Goal: Information Seeking & Learning: Understand process/instructions

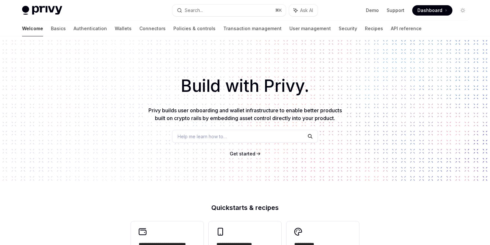
click at [431, 10] on span "Dashboard" at bounding box center [429, 10] width 25 height 6
click at [427, 11] on span "Dashboard" at bounding box center [429, 10] width 25 height 6
click at [115, 31] on link "Wallets" at bounding box center [123, 29] width 17 height 16
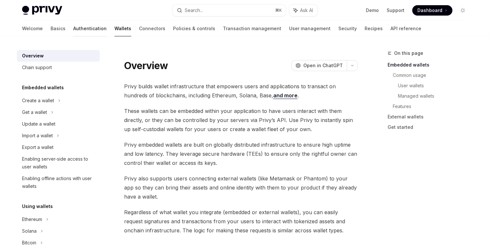
click at [73, 32] on link "Authentication" at bounding box center [89, 29] width 33 height 16
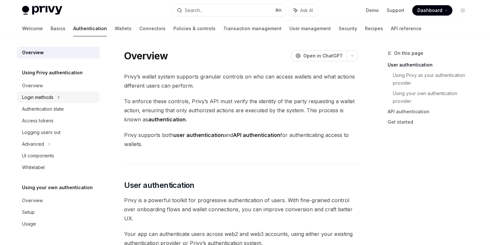
click at [48, 99] on div "Login methods" at bounding box center [37, 97] width 31 height 8
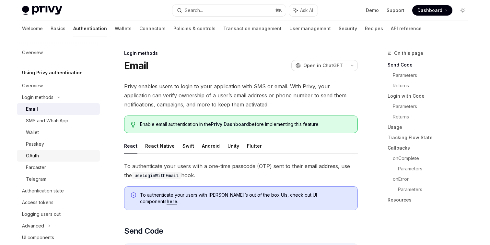
click at [62, 157] on div "OAuth" at bounding box center [61, 156] width 70 height 8
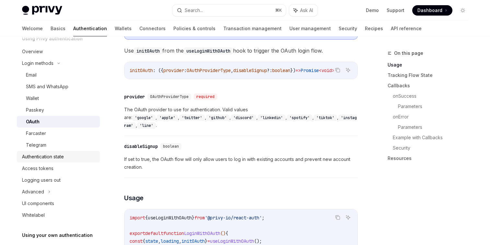
scroll to position [51, 0]
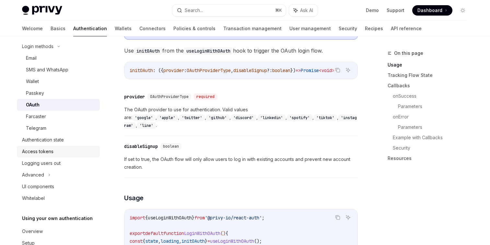
click at [50, 147] on div "Access tokens" at bounding box center [37, 151] width 31 height 8
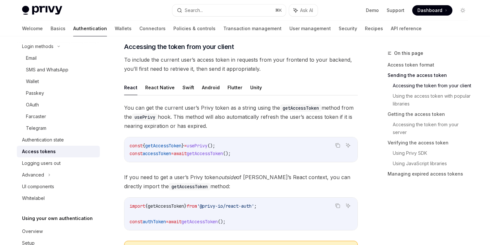
scroll to position [272, 0]
click at [189, 89] on button "Swift" at bounding box center [188, 86] width 12 height 15
type textarea "*"
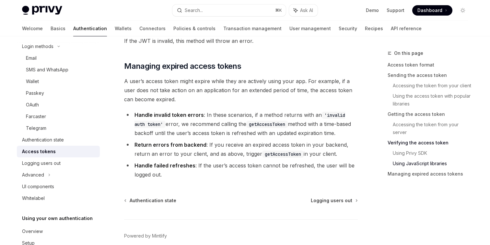
scroll to position [1679, 0]
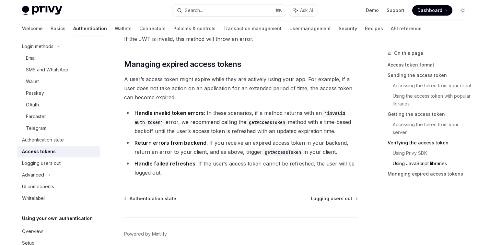
click at [429, 11] on span "Dashboard" at bounding box center [429, 10] width 25 height 6
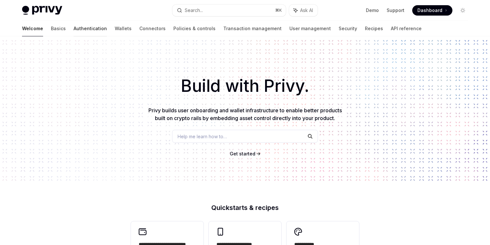
click at [74, 30] on link "Authentication" at bounding box center [90, 29] width 33 height 16
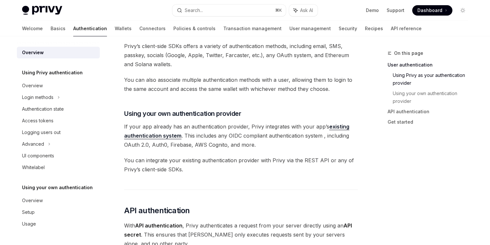
scroll to position [276, 0]
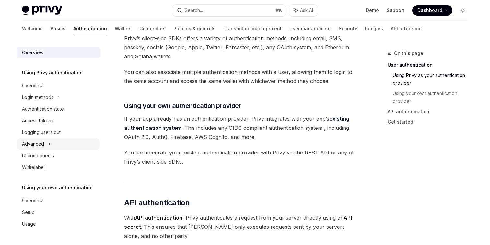
click at [43, 142] on div "Advanced" at bounding box center [33, 144] width 22 height 8
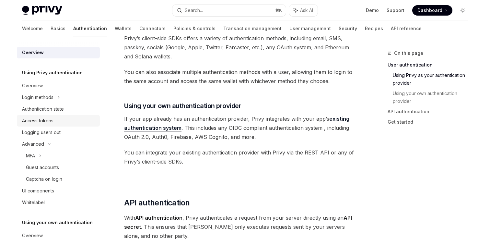
click at [51, 118] on div "Access tokens" at bounding box center [37, 121] width 31 height 8
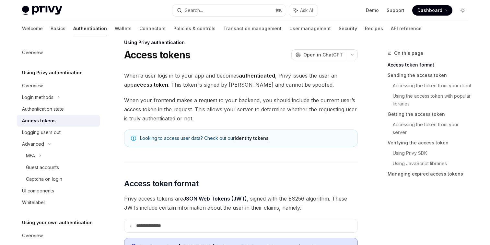
scroll to position [11, 0]
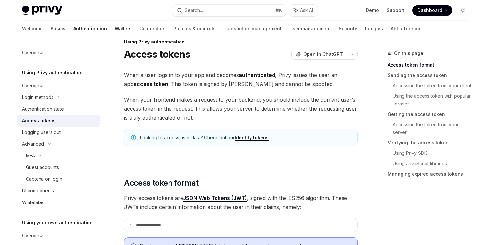
click at [115, 32] on link "Wallets" at bounding box center [123, 29] width 17 height 16
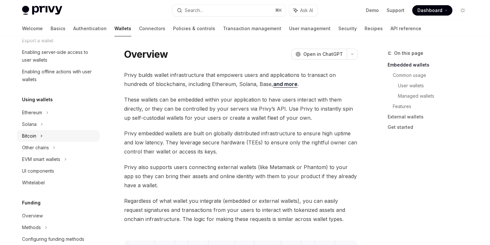
scroll to position [108, 0]
click at [46, 10] on div "Solana" at bounding box center [58, 5] width 83 height 12
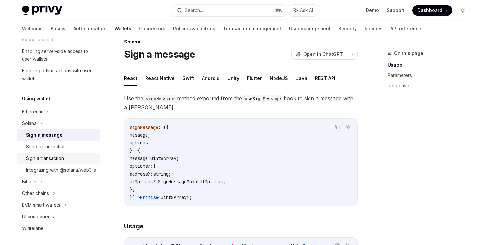
click at [50, 158] on div "Sign a transaction" at bounding box center [45, 158] width 38 height 8
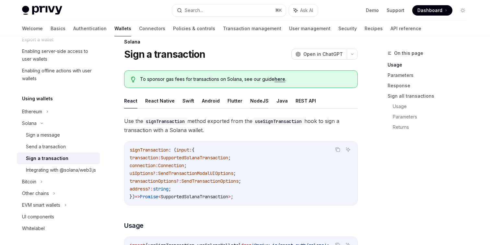
click at [252, 102] on button "NodeJS" at bounding box center [259, 100] width 18 height 15
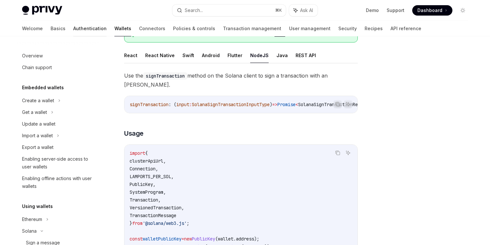
click at [73, 28] on link "Authentication" at bounding box center [89, 29] width 33 height 16
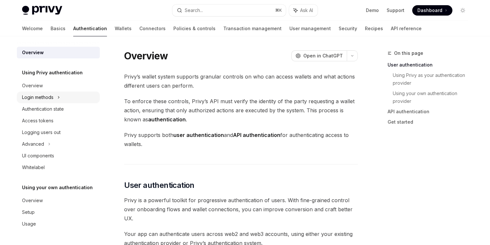
click at [43, 96] on div "Login methods" at bounding box center [37, 97] width 31 height 8
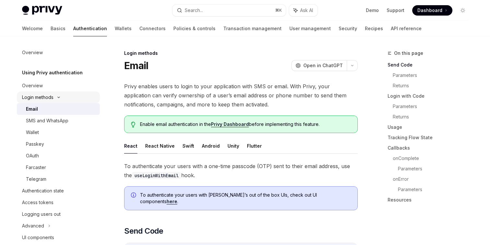
click at [43, 96] on div "Login methods" at bounding box center [37, 97] width 31 height 8
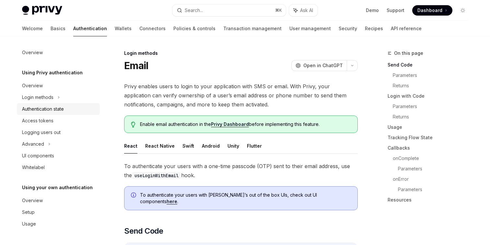
click at [42, 113] on link "Authentication state" at bounding box center [58, 109] width 83 height 12
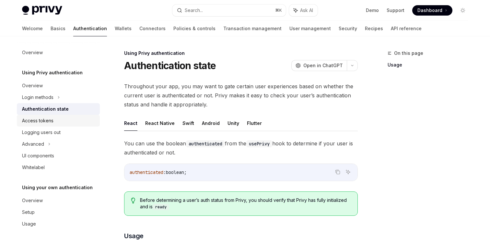
click at [41, 122] on div "Access tokens" at bounding box center [37, 121] width 31 height 8
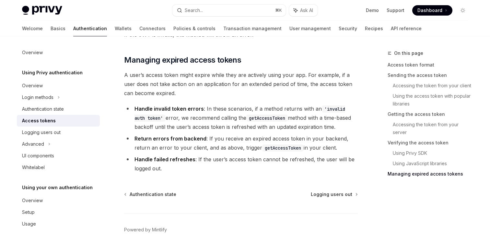
scroll to position [1729, 0]
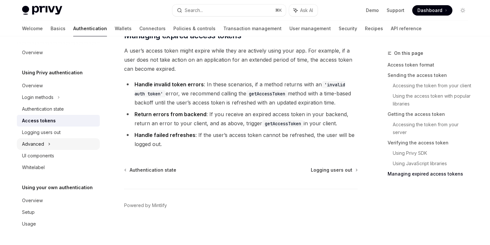
click at [48, 145] on icon at bounding box center [49, 144] width 3 height 8
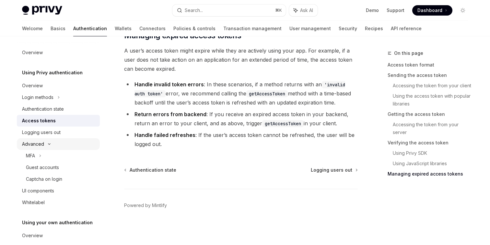
click at [47, 145] on div "Advanced" at bounding box center [58, 144] width 83 height 12
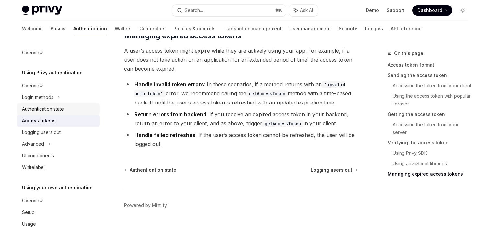
click at [63, 110] on div "Authentication state" at bounding box center [43, 109] width 42 height 8
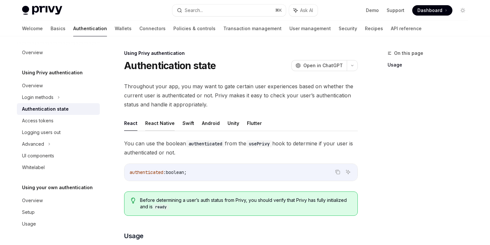
click at [166, 124] on button "React Native" at bounding box center [159, 122] width 29 height 15
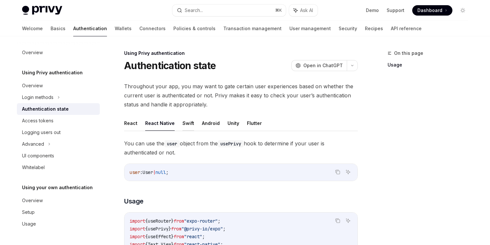
click at [185, 124] on button "Swift" at bounding box center [188, 122] width 12 height 15
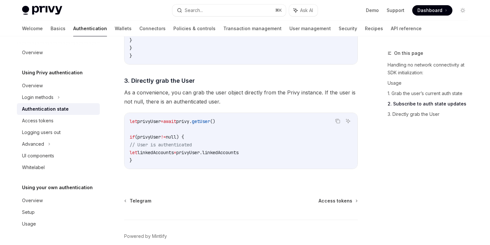
scroll to position [699, 0]
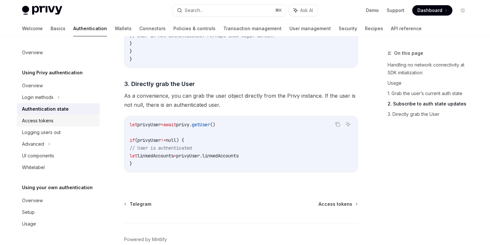
click at [50, 122] on div "Access tokens" at bounding box center [37, 121] width 31 height 8
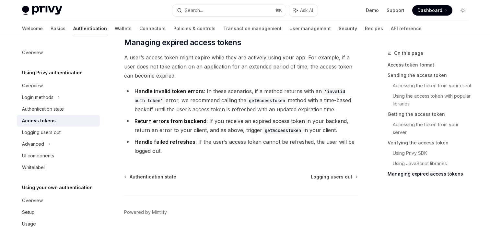
scroll to position [1729, 0]
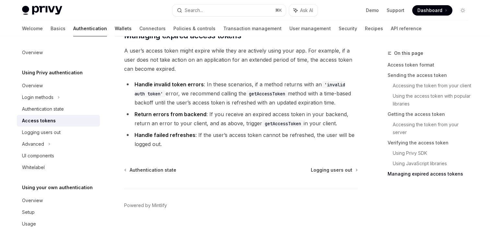
click at [115, 33] on link "Wallets" at bounding box center [123, 29] width 17 height 16
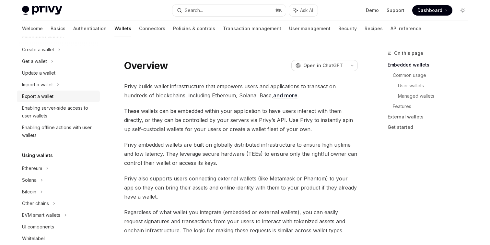
scroll to position [72, 0]
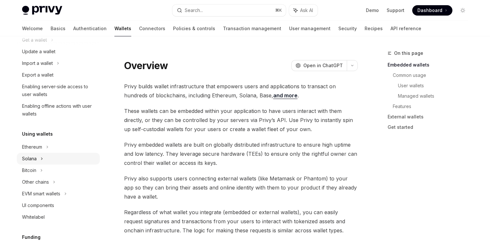
click at [38, 46] on div "Solana" at bounding box center [58, 40] width 83 height 12
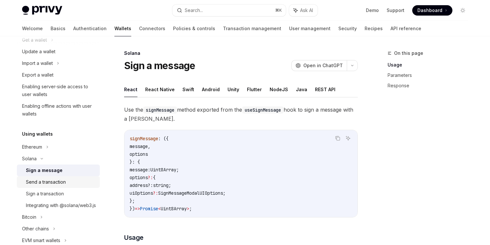
click at [49, 183] on div "Send a transaction" at bounding box center [46, 182] width 40 height 8
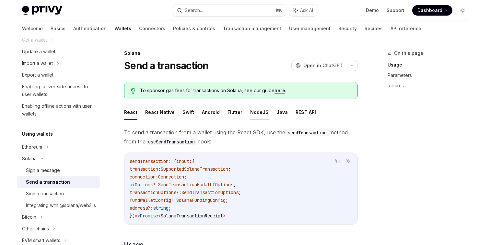
click at [255, 112] on button "NodeJS" at bounding box center [259, 111] width 18 height 15
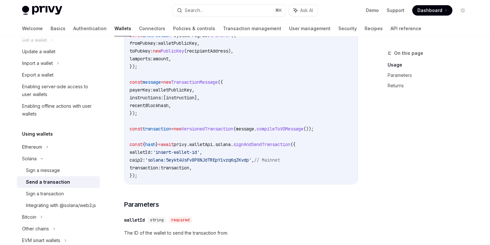
scroll to position [230, 0]
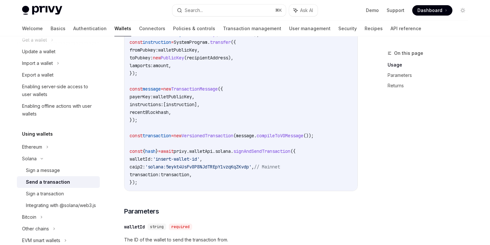
click at [187, 154] on span "privy" at bounding box center [180, 151] width 13 height 6
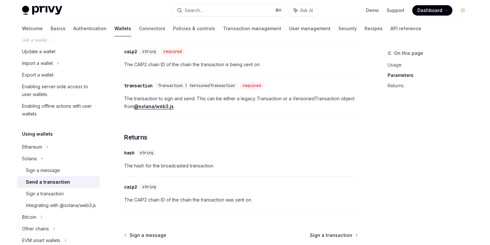
scroll to position [446, 0]
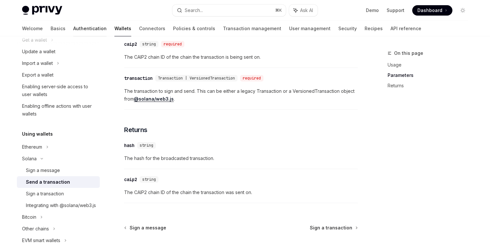
click at [73, 27] on link "Authentication" at bounding box center [89, 29] width 33 height 16
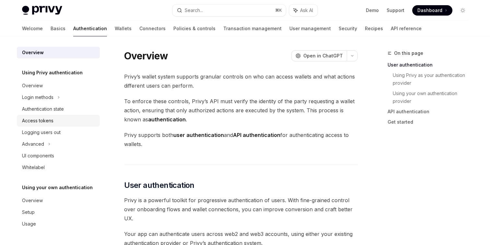
click at [49, 124] on div "Access tokens" at bounding box center [37, 121] width 31 height 8
type textarea "*"
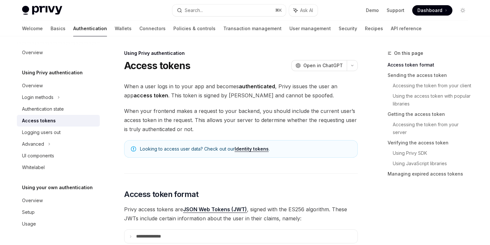
scroll to position [4, 0]
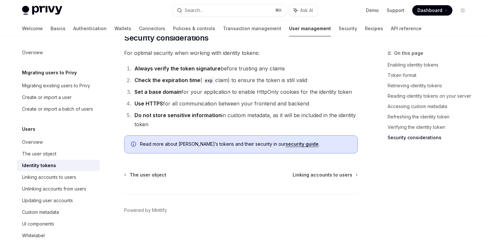
scroll to position [2195, 0]
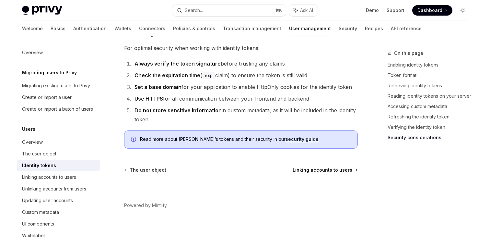
click at [321, 169] on span "Linking accounts to users" at bounding box center [323, 170] width 60 height 6
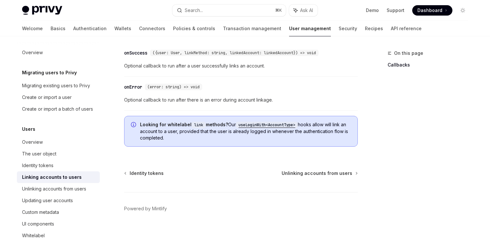
scroll to position [820, 0]
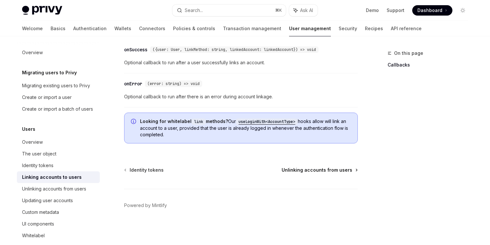
click at [310, 171] on span "Unlinking accounts from users" at bounding box center [317, 170] width 71 height 6
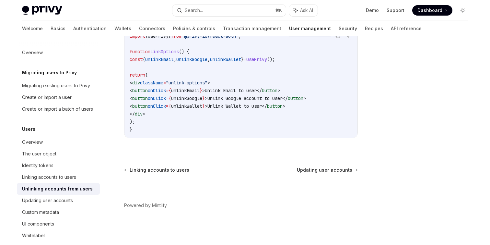
scroll to position [406, 0]
click at [308, 169] on span "Updating user accounts" at bounding box center [324, 170] width 55 height 6
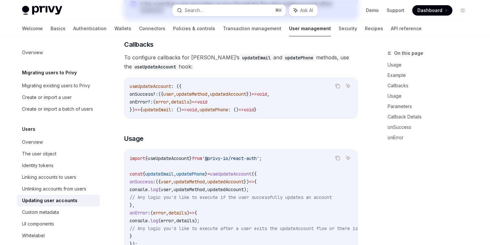
type textarea "*"
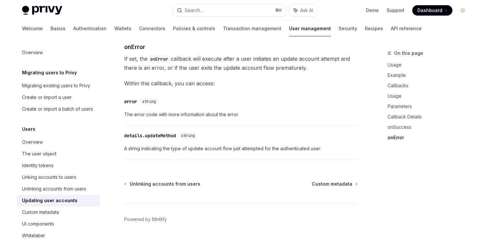
scroll to position [961, 0]
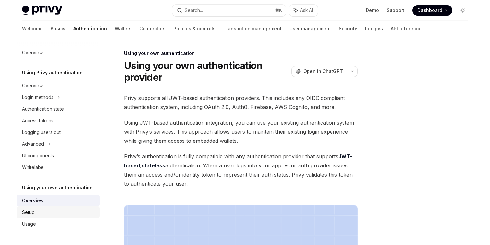
click at [42, 210] on div "Setup" at bounding box center [59, 212] width 74 height 8
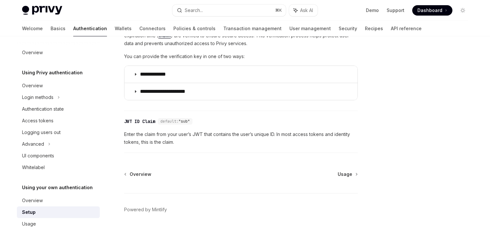
scroll to position [375, 0]
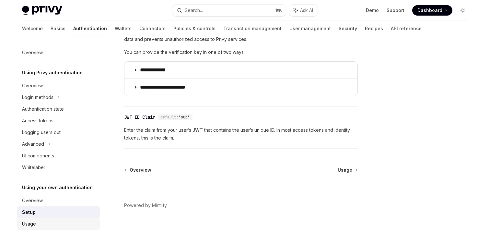
click at [38, 229] on link "Usage" at bounding box center [58, 224] width 83 height 12
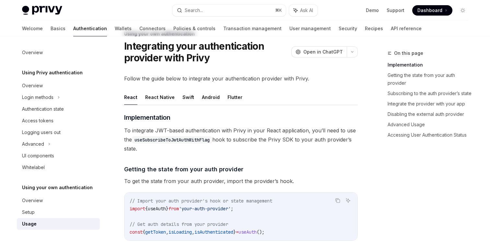
scroll to position [8, 0]
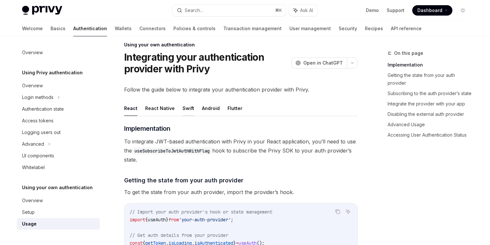
click at [186, 110] on button "Swift" at bounding box center [188, 107] width 12 height 15
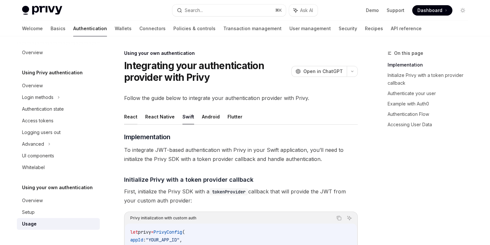
click at [130, 119] on button "React" at bounding box center [130, 116] width 13 height 15
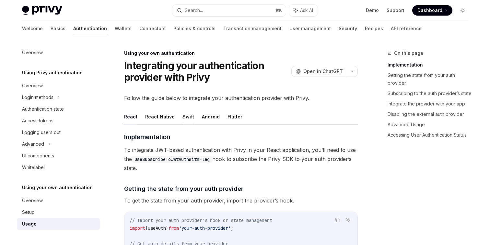
click at [182, 120] on button "Swift" at bounding box center [188, 116] width 12 height 15
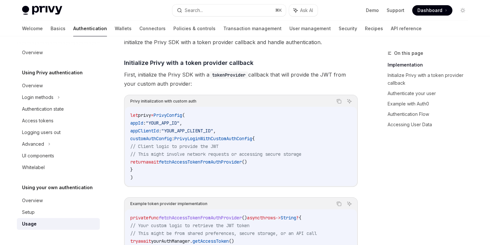
scroll to position [117, 0]
click at [216, 148] on span "// Client logic to provide the JWT" at bounding box center [174, 146] width 88 height 6
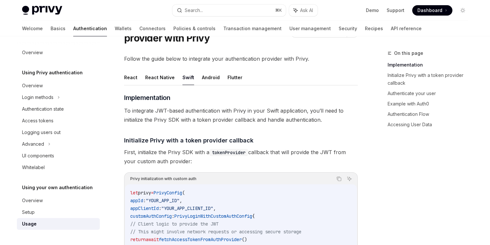
scroll to position [39, 0]
click at [132, 80] on button "React" at bounding box center [130, 77] width 13 height 15
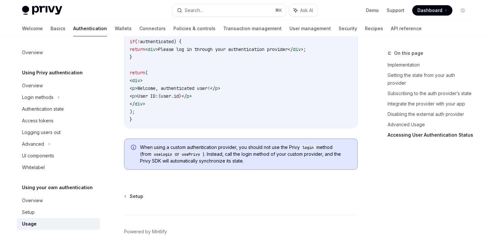
scroll to position [1409, 0]
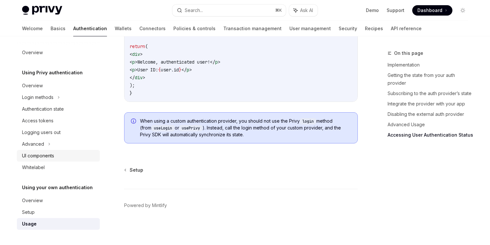
click at [38, 154] on div "UI components" at bounding box center [38, 156] width 32 height 8
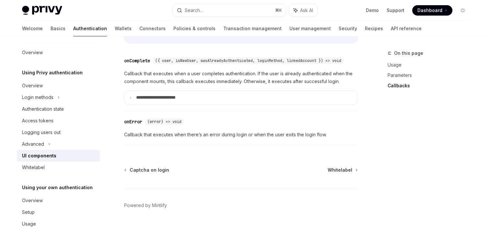
scroll to position [1003, 0]
click at [43, 144] on div "Advanced" at bounding box center [33, 144] width 22 height 8
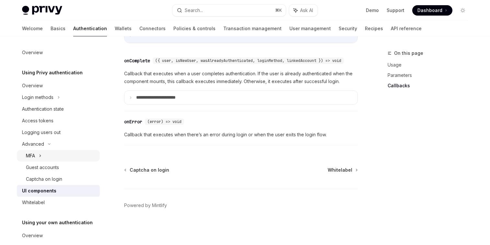
click at [38, 154] on div "MFA" at bounding box center [58, 156] width 83 height 12
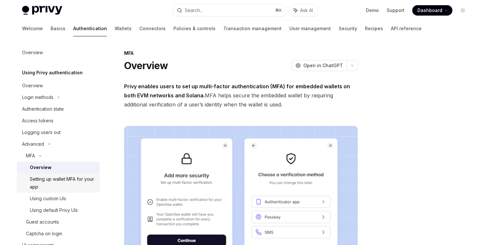
click at [66, 180] on div "Setting up wallet MFA for your app" at bounding box center [63, 183] width 66 height 16
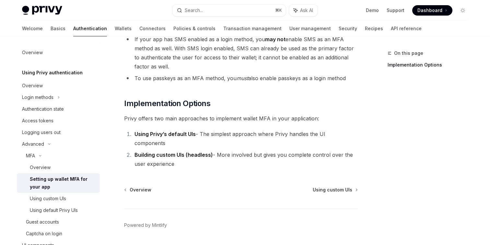
scroll to position [332, 0]
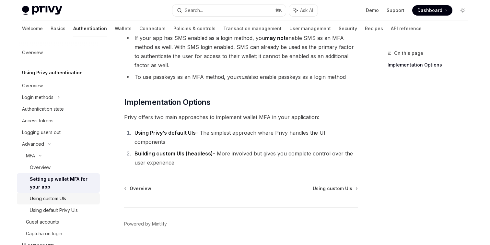
click at [64, 196] on div "Using custom UIs" at bounding box center [48, 198] width 36 height 8
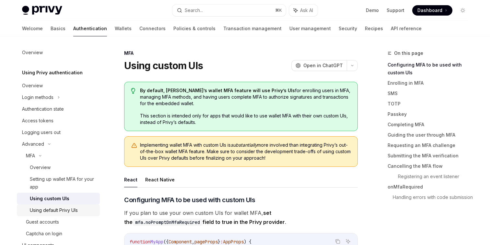
click at [68, 211] on div "Using default Privy UIs" at bounding box center [54, 210] width 48 height 8
type textarea "*"
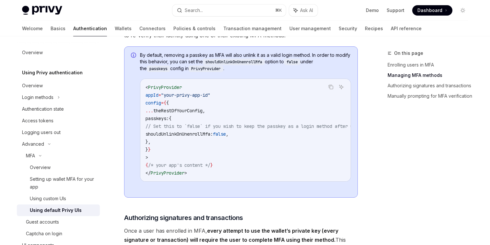
scroll to position [580, 0]
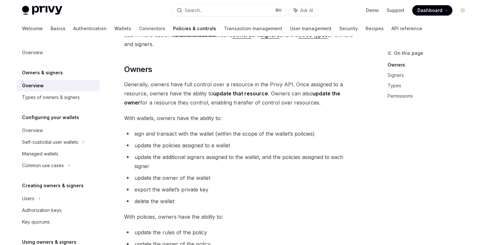
scroll to position [144, 0]
click at [178, 133] on span "sign and transact with the wallet (within the scope of the wallet’s policies)" at bounding box center [224, 133] width 180 height 6
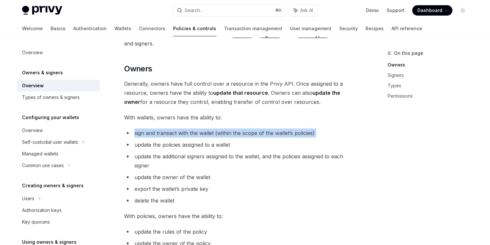
click at [178, 133] on span "sign and transact with the wallet (within the scope of the wallet’s policies)" at bounding box center [224, 133] width 180 height 6
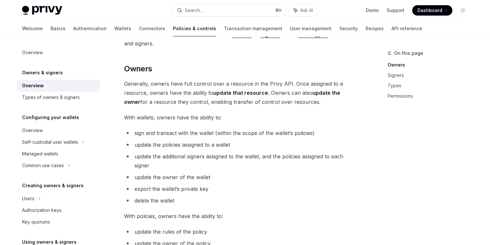
click at [177, 146] on span "update the policies assigned to a wallet" at bounding box center [182, 144] width 96 height 6
click at [184, 159] on span "update the additional signers assigned to the wallet, and the policies assigned…" at bounding box center [238, 161] width 209 height 16
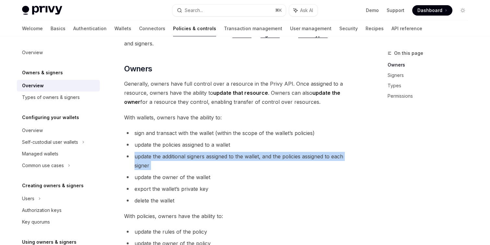
click at [184, 159] on span "update the additional signers assigned to the wallet, and the policies assigned…" at bounding box center [238, 161] width 209 height 16
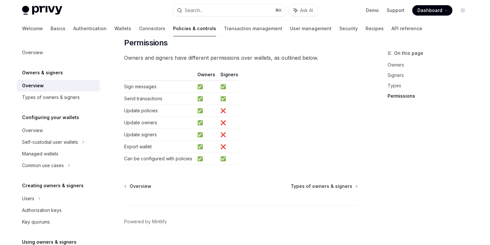
scroll to position [575, 0]
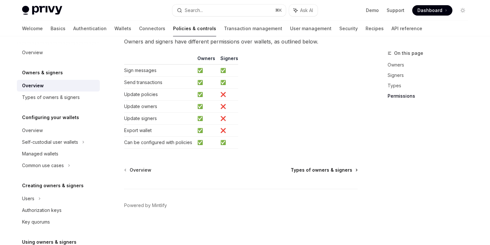
click at [312, 171] on span "Types of owners & signers" at bounding box center [322, 170] width 62 height 6
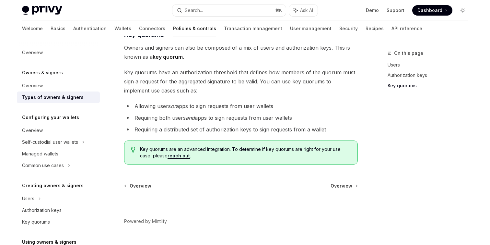
scroll to position [286, 0]
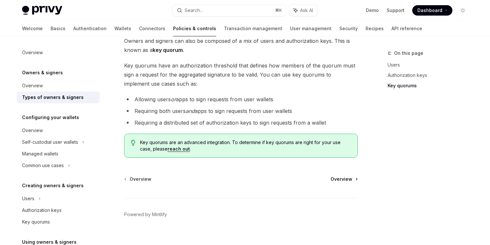
click at [340, 176] on span "Overview" at bounding box center [342, 179] width 22 height 6
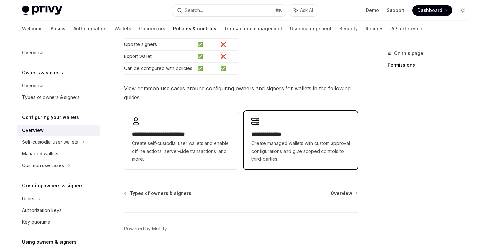
scroll to position [179, 0]
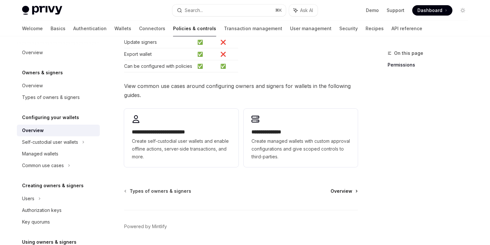
click at [343, 193] on span "Overview" at bounding box center [342, 191] width 22 height 6
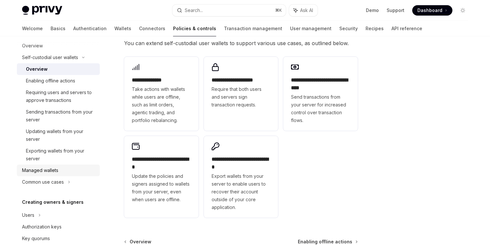
scroll to position [85, 0]
click at [58, 116] on div "Sending transactions from your server" at bounding box center [61, 115] width 70 height 16
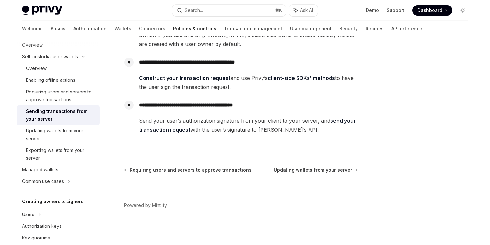
scroll to position [167, 0]
click at [331, 122] on link "send your transaction request" at bounding box center [247, 125] width 217 height 16
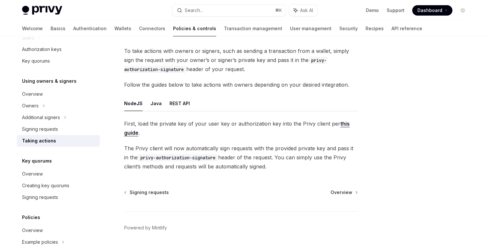
scroll to position [35, 0]
click at [341, 122] on link "this guide" at bounding box center [237, 128] width 226 height 16
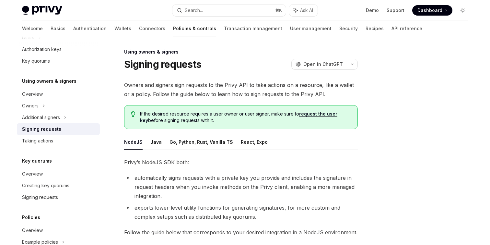
scroll to position [1, 0]
click at [35, 92] on div "Overview" at bounding box center [32, 94] width 21 height 8
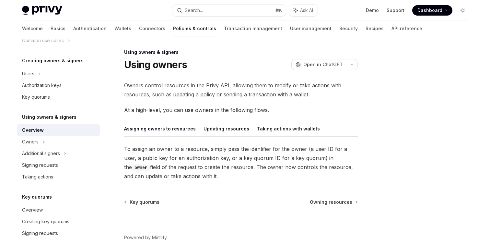
scroll to position [227, 0]
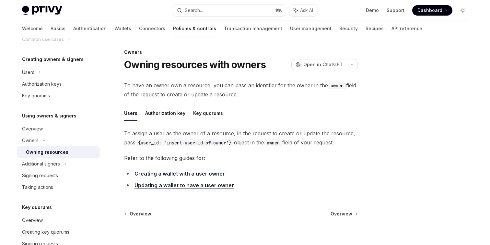
click at [51, 156] on link "Owning resources" at bounding box center [58, 152] width 83 height 12
click at [52, 163] on div "Additional signers" at bounding box center [41, 164] width 38 height 8
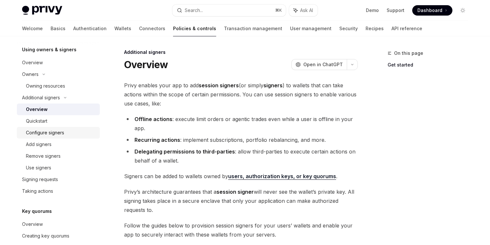
scroll to position [319, 0]
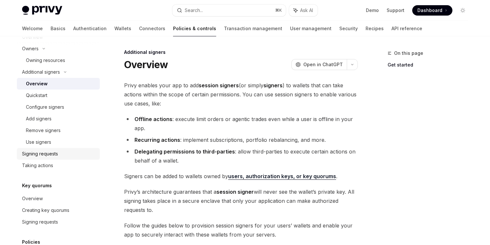
click at [47, 155] on div "Signing requests" at bounding box center [40, 154] width 36 height 8
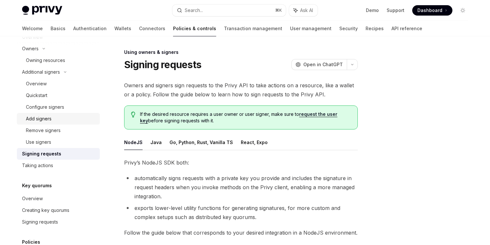
click at [47, 119] on div "Add signers" at bounding box center [39, 119] width 26 height 8
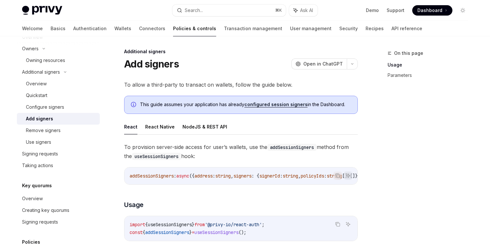
scroll to position [2, 0]
click at [194, 128] on button "NodeJS & REST API" at bounding box center [204, 125] width 45 height 15
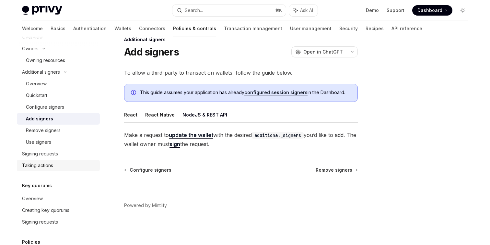
scroll to position [14, 0]
click at [47, 149] on link "Signing requests" at bounding box center [58, 154] width 83 height 12
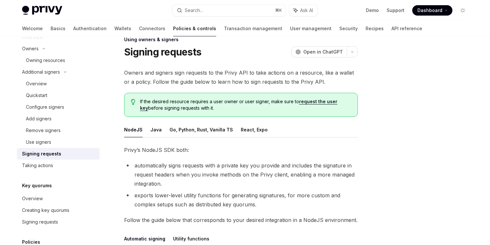
click at [47, 155] on div "Signing requests" at bounding box center [41, 154] width 39 height 8
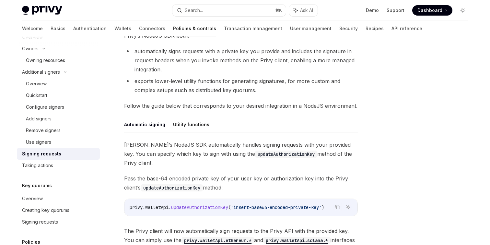
scroll to position [132, 0]
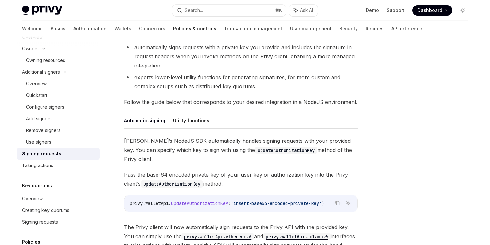
click at [250, 141] on span "Privy’s NodeJS SDK automatically handles signing requests with your provided ke…" at bounding box center [241, 149] width 234 height 27
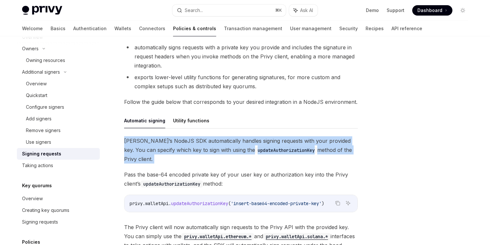
click at [250, 141] on span "Privy’s NodeJS SDK automatically handles signing requests with your provided ke…" at bounding box center [241, 149] width 234 height 27
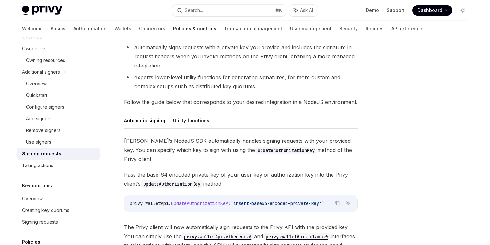
click at [238, 154] on div "Privy’s NodeJS SDK automatically handles signing requests with your provided ke…" at bounding box center [241, 192] width 234 height 113
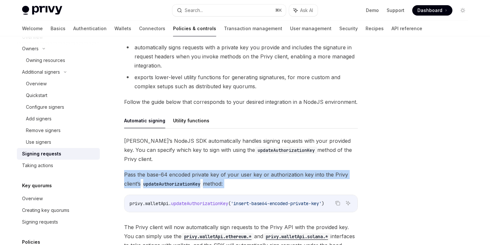
click at [238, 154] on div "Privy’s NodeJS SDK automatically handles signing requests with your provided ke…" at bounding box center [241, 192] width 234 height 113
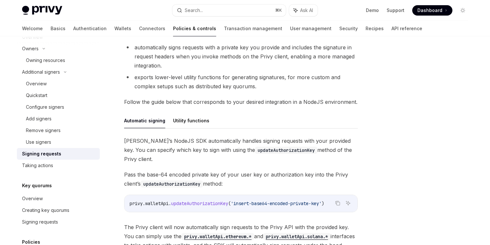
click at [255, 151] on code "updateAuthorizationKey" at bounding box center [286, 149] width 62 height 7
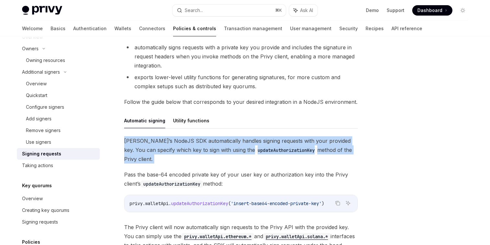
click at [255, 151] on code "updateAuthorizationKey" at bounding box center [286, 149] width 62 height 7
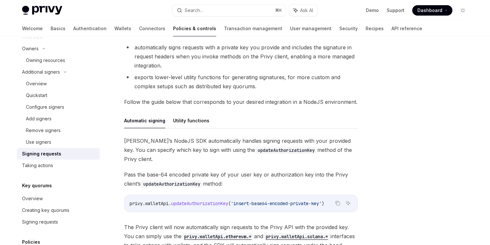
click at [235, 170] on span "Pass the base-64 encoded private key of your user key or authorization key into…" at bounding box center [241, 179] width 234 height 18
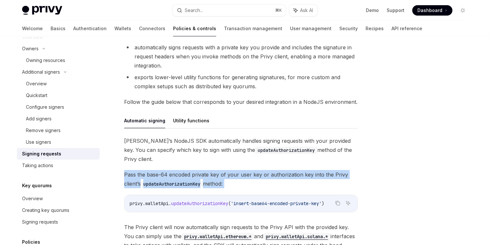
click at [235, 170] on span "Pass the base-64 encoded private key of your user key or authorization key into…" at bounding box center [241, 179] width 234 height 18
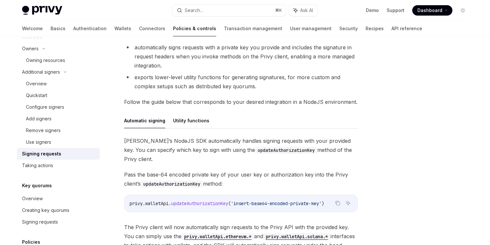
click at [245, 145] on span "Privy’s NodeJS SDK automatically handles signing requests with your provided ke…" at bounding box center [241, 149] width 234 height 27
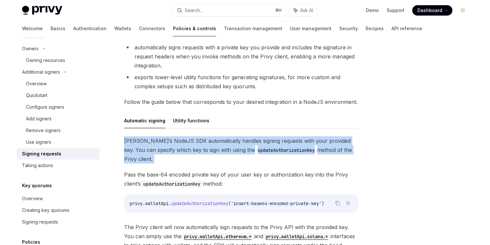
click at [245, 145] on span "Privy’s NodeJS SDK automatically handles signing requests with your provided ke…" at bounding box center [241, 149] width 234 height 27
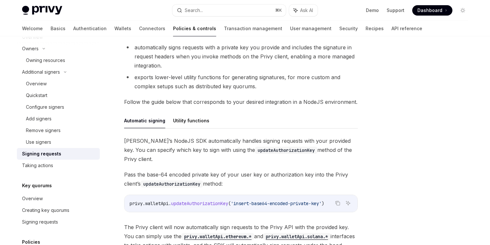
click at [234, 170] on span "Pass the base-64 encoded private key of your user key or authorization key into…" at bounding box center [241, 179] width 234 height 18
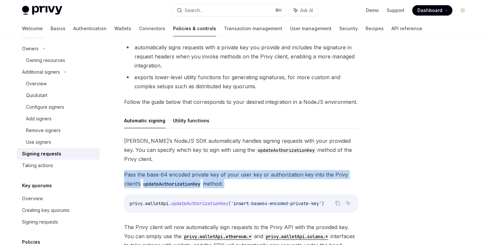
click at [234, 170] on span "Pass the base-64 encoded private key of your user key or authorization key into…" at bounding box center [241, 179] width 234 height 18
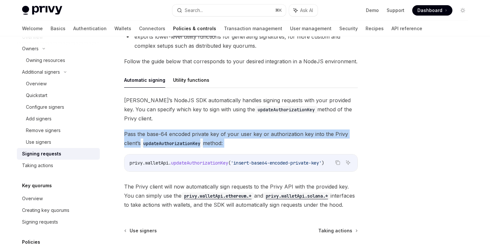
scroll to position [196, 0]
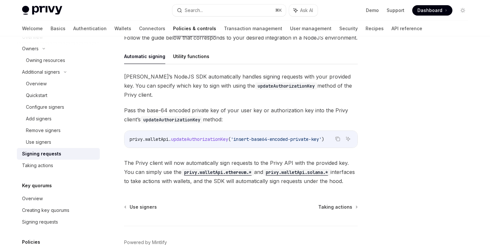
click at [227, 136] on span "updateAuthorizationKey" at bounding box center [199, 139] width 57 height 6
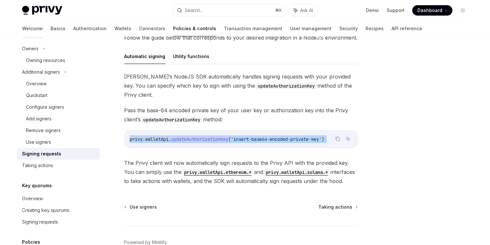
click at [227, 136] on span "updateAuthorizationKey" at bounding box center [199, 139] width 57 height 6
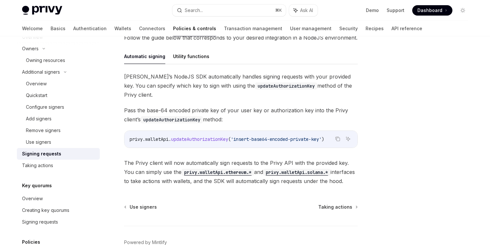
click at [223, 158] on span "The Privy client will now automatically sign requests to the Privy API with the…" at bounding box center [241, 171] width 234 height 27
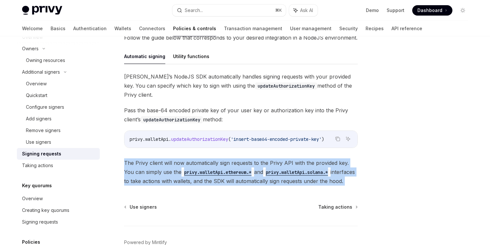
click at [223, 158] on span "The Privy client will now automatically sign requests to the Privy API with the…" at bounding box center [241, 171] width 234 height 27
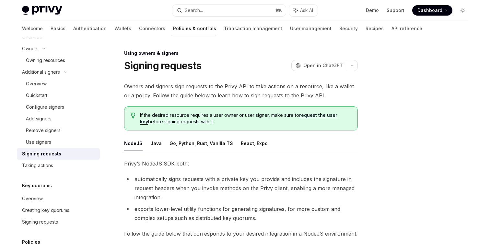
click at [189, 95] on span "Owners and signers sign requests to the Privy API to take actions on a resource…" at bounding box center [241, 91] width 234 height 18
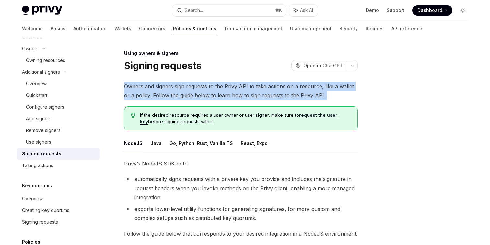
click at [189, 95] on span "Owners and signers sign requests to the Privy API to take actions on a resource…" at bounding box center [241, 91] width 234 height 18
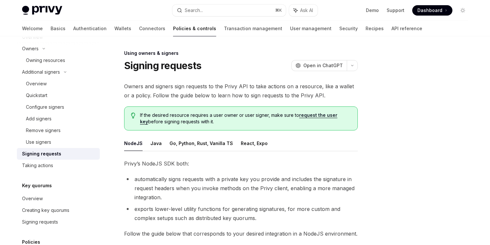
click at [185, 121] on span "If the desired resource requires a user owner or user signer, make sure to requ…" at bounding box center [245, 118] width 211 height 13
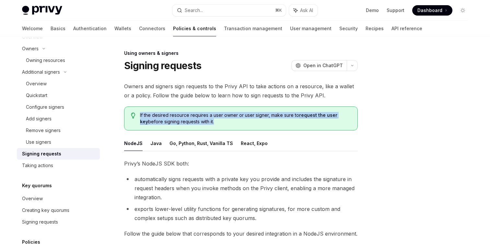
click at [185, 121] on span "If the desired resource requires a user owner or user signer, make sure to requ…" at bounding box center [245, 118] width 211 height 13
click at [188, 138] on button "Go, Python, Rust, Vanilla TS" at bounding box center [201, 142] width 64 height 15
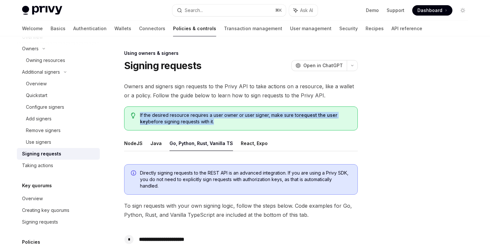
click at [188, 138] on button "Go, Python, Rust, Vanilla TS" at bounding box center [201, 142] width 64 height 15
click at [158, 147] on button "Java" at bounding box center [155, 142] width 11 height 15
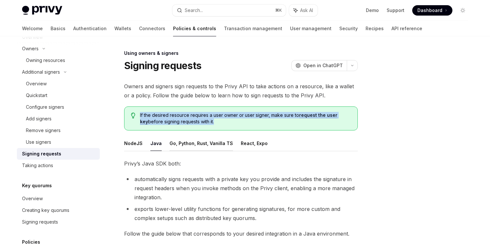
click at [194, 144] on button "Go, Python, Rust, Vanilla TS" at bounding box center [201, 142] width 64 height 15
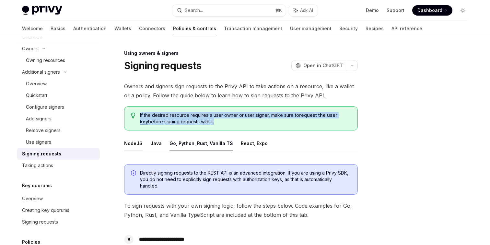
click at [140, 139] on button "NodeJS" at bounding box center [133, 142] width 18 height 15
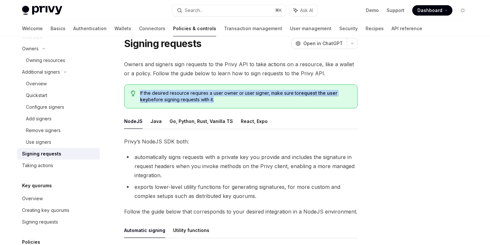
scroll to position [22, 0]
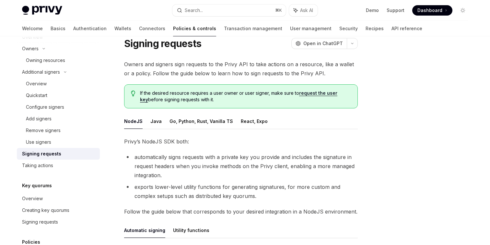
click at [220, 163] on li "automatically signs requests with a private key you provide and includes the si…" at bounding box center [241, 165] width 234 height 27
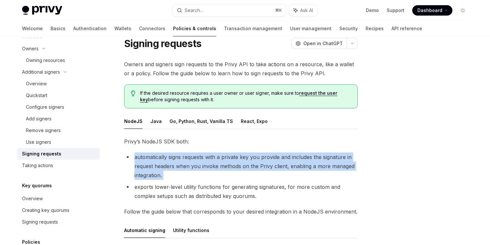
click at [220, 163] on li "automatically signs requests with a private key you provide and includes the si…" at bounding box center [241, 165] width 234 height 27
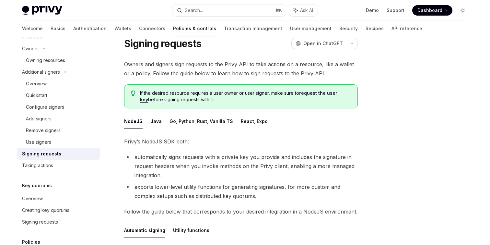
click at [208, 187] on li "exports lower-level utility functions for generating signatures, for more custo…" at bounding box center [241, 191] width 234 height 18
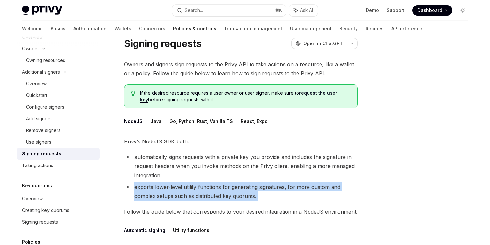
click at [208, 187] on li "exports lower-level utility functions for generating signatures, for more custo…" at bounding box center [241, 191] width 234 height 18
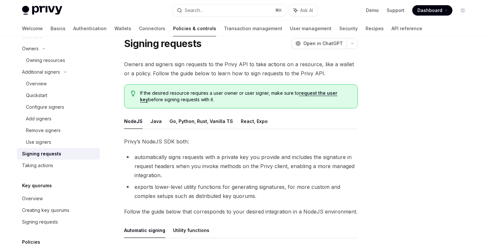
click at [215, 166] on li "automatically signs requests with a private key you provide and includes the si…" at bounding box center [241, 165] width 234 height 27
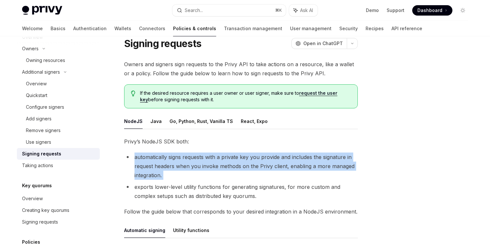
click at [215, 166] on li "automatically signs requests with a private key you provide and includes the si…" at bounding box center [241, 165] width 234 height 27
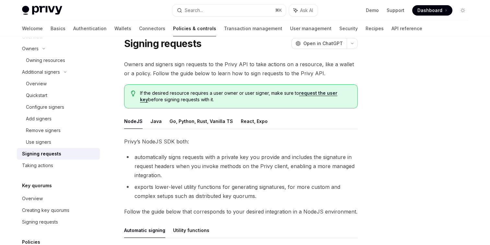
click at [221, 190] on li "exports lower-level utility functions for generating signatures, for more custo…" at bounding box center [241, 191] width 234 height 18
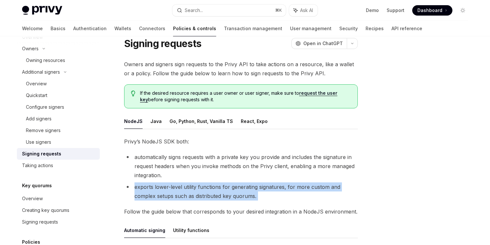
click at [221, 190] on li "exports lower-level utility functions for generating signatures, for more custo…" at bounding box center [241, 191] width 234 height 18
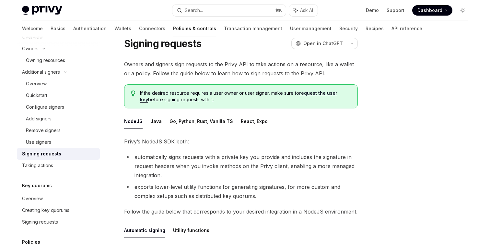
click at [220, 168] on li "automatically signs requests with a private key you provide and includes the si…" at bounding box center [241, 165] width 234 height 27
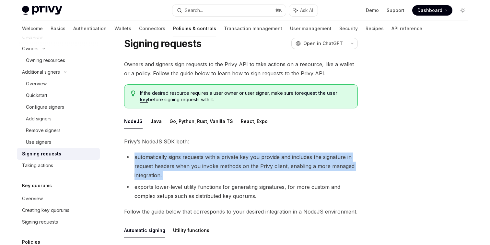
click at [220, 168] on li "automatically signs requests with a private key you provide and includes the si…" at bounding box center [241, 165] width 234 height 27
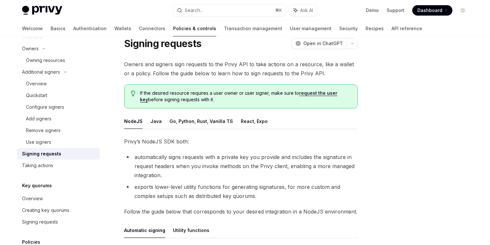
click at [220, 200] on div "Privy’s NodeJS SDK both: automatically signs requests with a private key you pr…" at bounding box center [241, 248] width 234 height 222
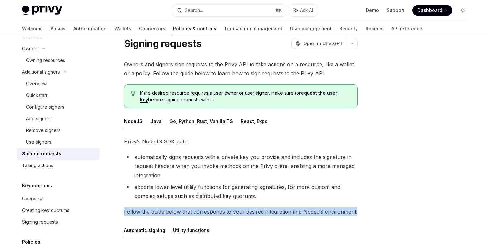
click at [220, 200] on div "Privy’s NodeJS SDK both: automatically signs requests with a private key you pr…" at bounding box center [241, 248] width 234 height 222
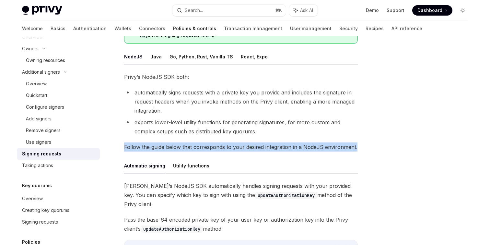
scroll to position [89, 0]
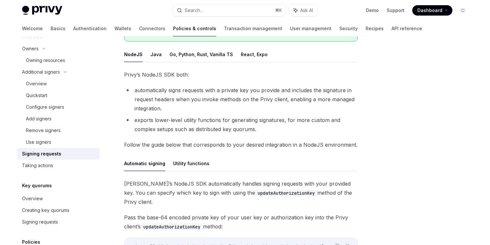
click at [203, 127] on li "exports lower-level utility functions for generating signatures, for more custo…" at bounding box center [241, 124] width 234 height 18
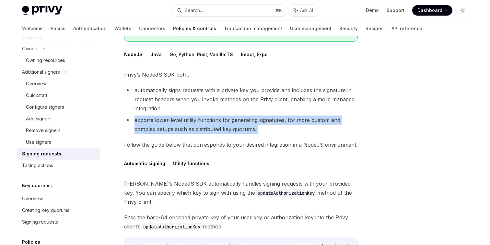
click at [203, 127] on li "exports lower-level utility functions for generating signatures, for more custo…" at bounding box center [241, 124] width 234 height 18
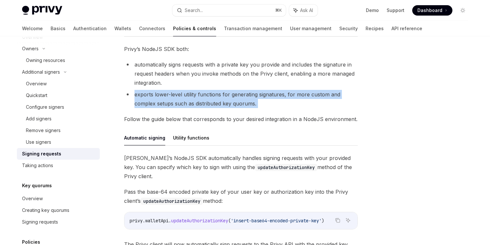
scroll to position [122, 0]
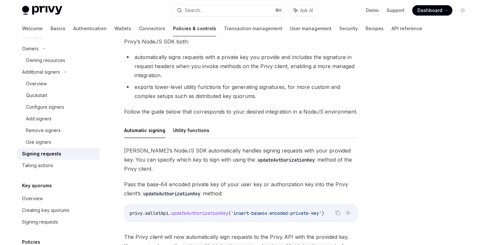
click at [205, 154] on span "Privy’s NodeJS SDK automatically handles signing requests with your provided ke…" at bounding box center [241, 159] width 234 height 27
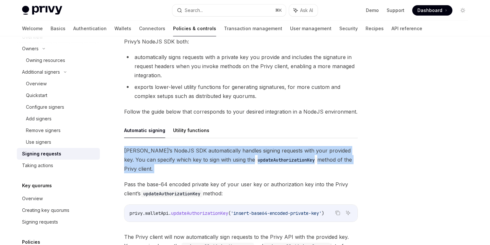
click at [205, 154] on span "Privy’s NodeJS SDK automatically handles signing requests with your provided ke…" at bounding box center [241, 159] width 234 height 27
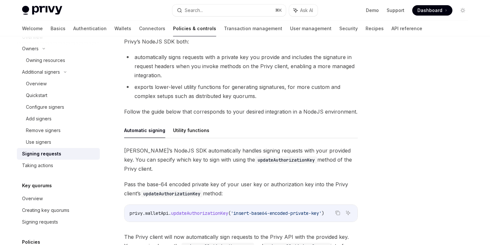
click at [205, 180] on span "Pass the base-64 encoded private key of your user key or authorization key into…" at bounding box center [241, 189] width 234 height 18
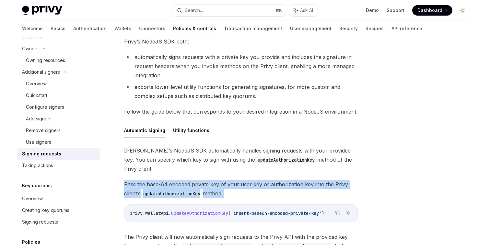
click at [205, 180] on span "Pass the base-64 encoded private key of your user key or authorization key into…" at bounding box center [241, 189] width 234 height 18
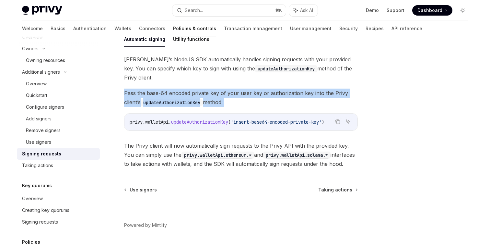
scroll to position [217, 0]
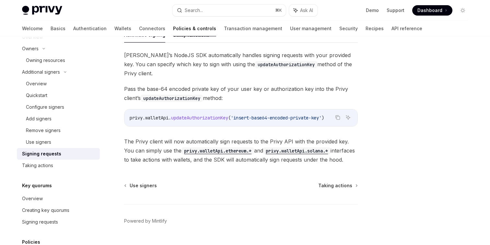
click at [195, 145] on span "The Privy client will now automatically sign requests to the Privy API with the…" at bounding box center [241, 150] width 234 height 27
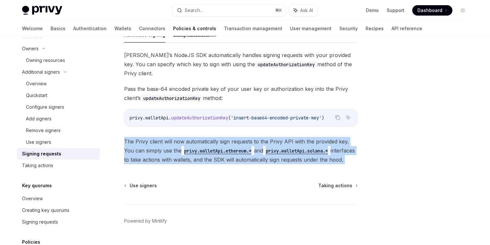
click at [195, 145] on span "The Privy client will now automatically sign requests to the Privy API with the…" at bounding box center [241, 150] width 234 height 27
click at [46, 166] on div "Taking actions" at bounding box center [37, 165] width 31 height 8
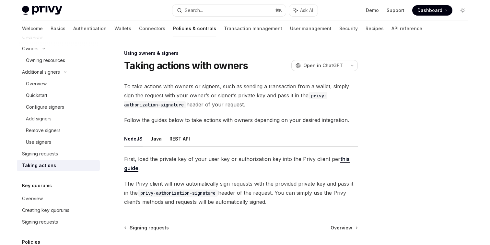
click at [168, 162] on span "First, load the private key of your user key or authorization key into the Priv…" at bounding box center [241, 163] width 234 height 18
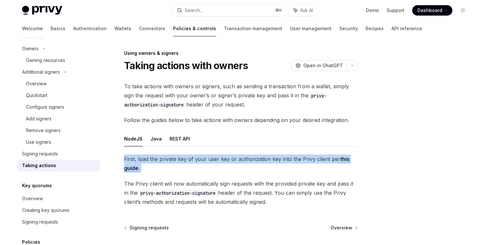
click at [168, 162] on span "First, load the private key of your user key or authorization key into the Priv…" at bounding box center [241, 163] width 234 height 18
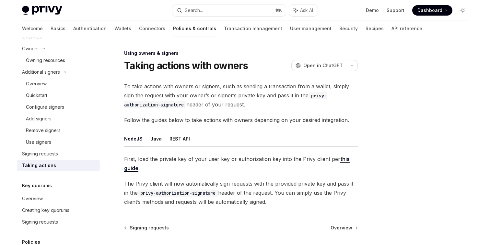
click at [176, 101] on span "To take actions with owners or signers, such as sending a transaction from a wa…" at bounding box center [241, 95] width 234 height 27
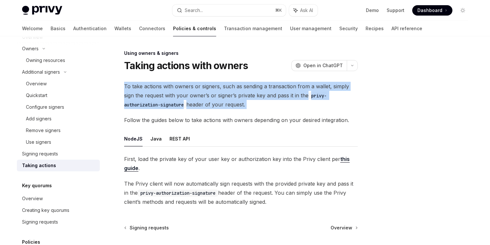
click at [176, 101] on span "To take actions with owners or signers, such as sending a transaction from a wa…" at bounding box center [241, 95] width 234 height 27
click at [254, 107] on span "To take actions with owners or signers, such as sending a transaction from a wa…" at bounding box center [241, 95] width 234 height 27
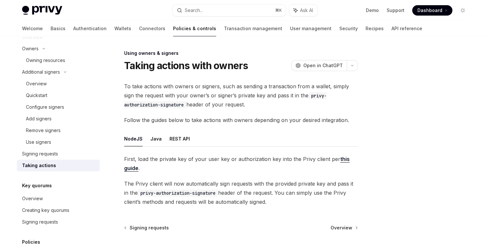
click at [224, 121] on span "Follow the guides below to take actions with owners depending on your desired i…" at bounding box center [241, 119] width 234 height 9
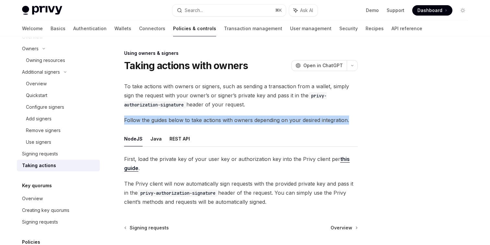
click at [224, 121] on span "Follow the guides below to take actions with owners depending on your desired i…" at bounding box center [241, 119] width 234 height 9
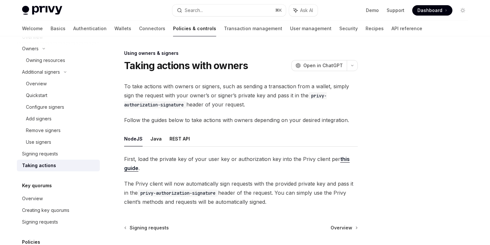
click at [233, 136] on ul "NodeJS Java REST API" at bounding box center [241, 139] width 234 height 16
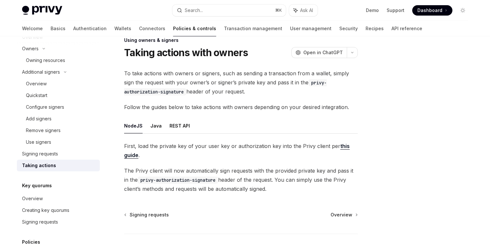
scroll to position [14, 0]
click at [224, 150] on span "First, load the private key of your user key or authorization key into the Priv…" at bounding box center [241, 150] width 234 height 18
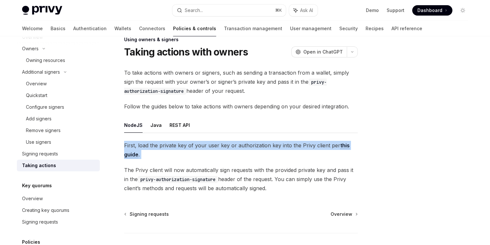
click at [224, 150] on span "First, load the private key of your user key or authorization key into the Priv…" at bounding box center [241, 150] width 234 height 18
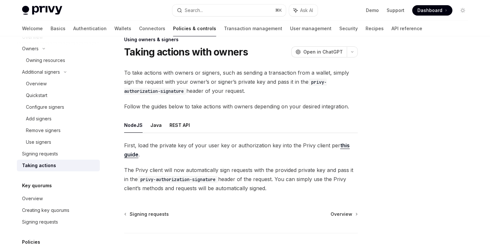
click at [241, 172] on span "The Privy client will now automatically sign requests with the provided private…" at bounding box center [241, 178] width 234 height 27
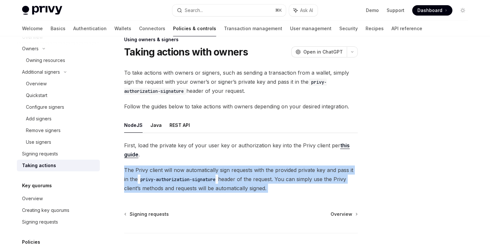
click at [241, 172] on span "The Privy client will now automatically sign requests with the provided private…" at bounding box center [241, 178] width 234 height 27
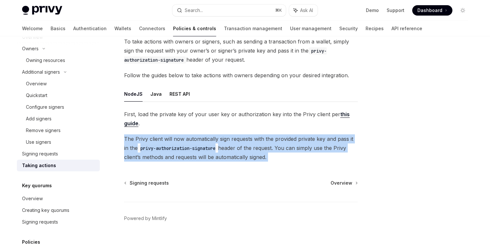
scroll to position [48, 0]
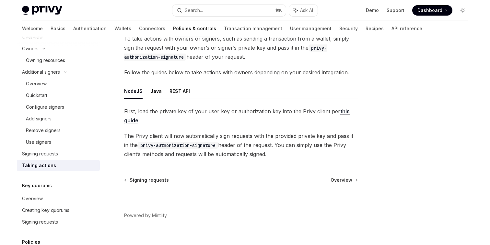
click at [238, 169] on div "Using owners & signers Taking actions with owners OpenAI Open in ChatGPT OpenAI…" at bounding box center [180, 128] width 358 height 253
click at [332, 179] on span "Overview" at bounding box center [342, 180] width 22 height 6
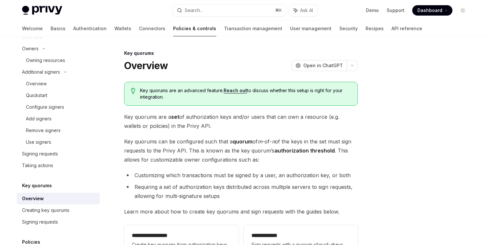
scroll to position [7, 0]
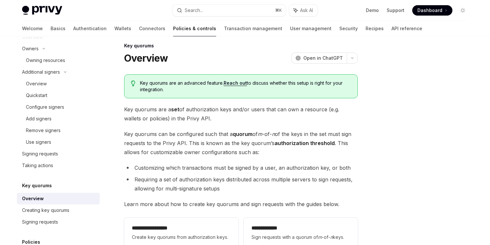
click at [204, 110] on span "Key quorums are a set of authorization keys and/or users that can own a resourc…" at bounding box center [241, 114] width 234 height 18
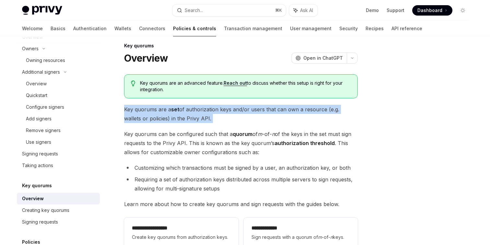
click at [204, 110] on span "Key quorums are a set of authorization keys and/or users that can own a resourc…" at bounding box center [241, 114] width 234 height 18
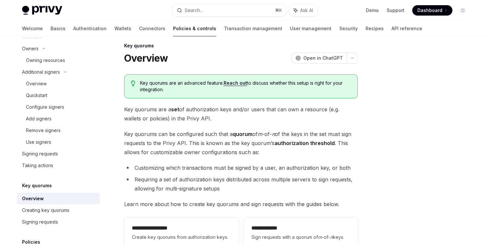
click at [220, 130] on span "Key quorums can be configured such that a quorum of m -of- n of the keys in the…" at bounding box center [241, 142] width 234 height 27
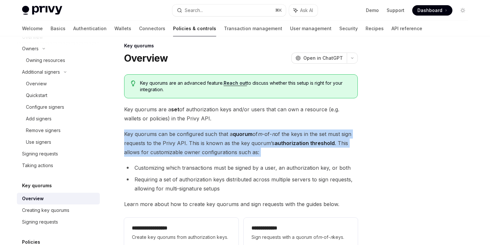
click at [220, 130] on span "Key quorums can be configured such that a quorum of m -of- n of the keys in the…" at bounding box center [241, 142] width 234 height 27
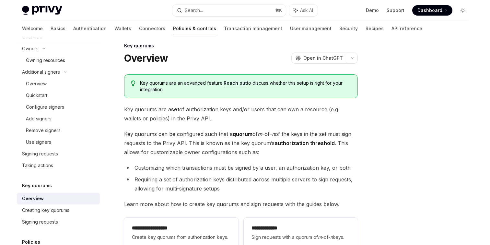
click at [227, 112] on span "Key quorums are a set of authorization keys and/or users that can own a resourc…" at bounding box center [241, 114] width 234 height 18
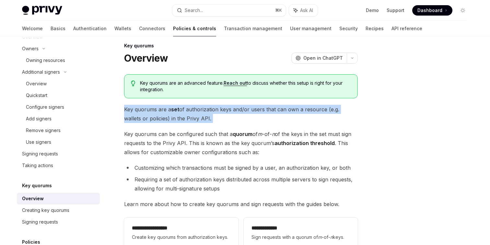
click at [227, 112] on span "Key quorums are a set of authorization keys and/or users that can own a resourc…" at bounding box center [241, 114] width 234 height 18
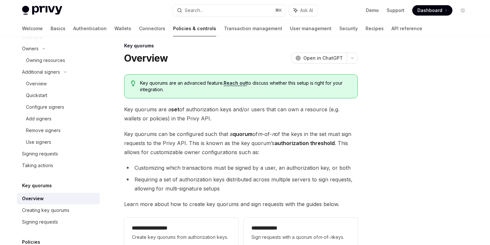
click at [226, 134] on span "Key quorums can be configured such that a quorum of m -of- n of the keys in the…" at bounding box center [241, 142] width 234 height 27
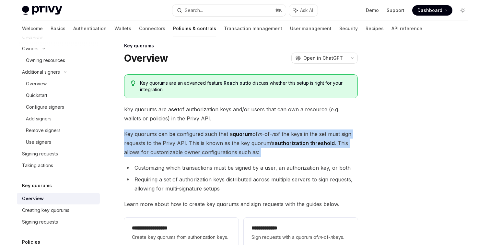
click at [226, 134] on span "Key quorums can be configured such that a quorum of m -of- n of the keys in the…" at bounding box center [241, 142] width 234 height 27
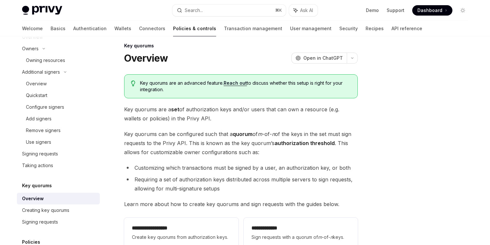
click at [232, 160] on div "**********" at bounding box center [241, 162] width 234 height 176
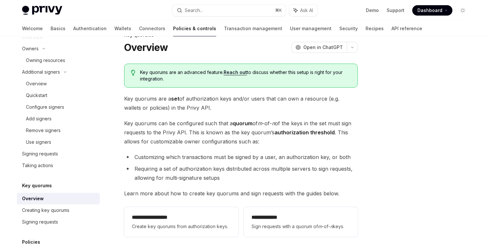
scroll to position [19, 0]
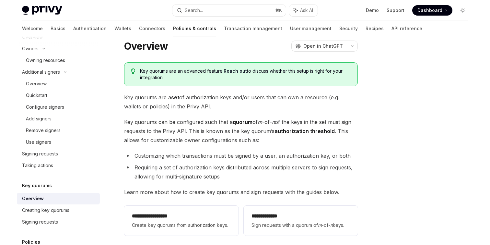
click at [220, 133] on span "Key quorums can be configured such that a quorum of m -of- n of the keys in the…" at bounding box center [241, 130] width 234 height 27
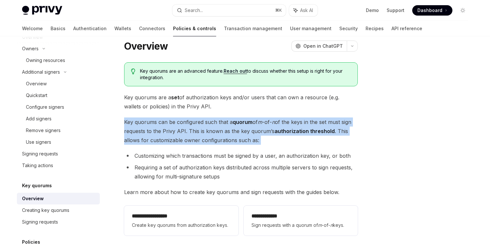
click at [220, 133] on span "Key quorums can be configured such that a quorum of m -of- n of the keys in the…" at bounding box center [241, 130] width 234 height 27
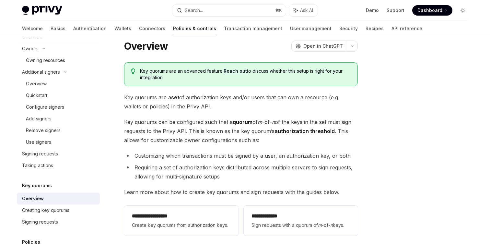
click at [234, 163] on li "Requiring a set of authorization keys distributed across multiple servers to si…" at bounding box center [241, 172] width 234 height 18
click at [224, 129] on span "Key quorums can be configured such that a quorum of m -of- n of the keys in the…" at bounding box center [241, 130] width 234 height 27
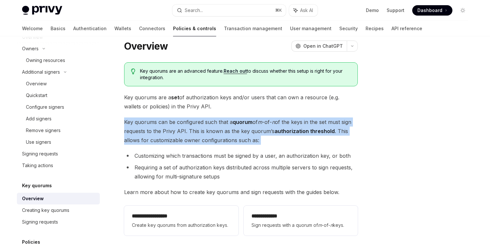
click at [224, 129] on span "Key quorums can be configured such that a quorum of m -of- n of the keys in the…" at bounding box center [241, 130] width 234 height 27
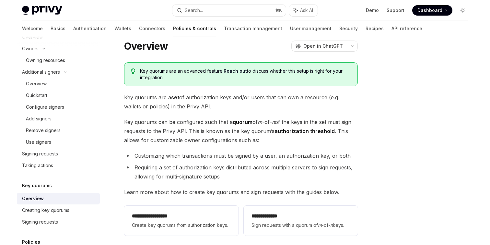
click at [227, 156] on li "Customizing which transactions must be signed by a user, an authorization key, …" at bounding box center [241, 155] width 234 height 9
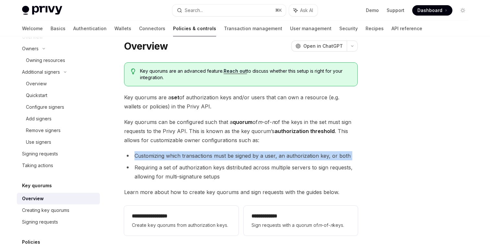
click at [227, 156] on li "Customizing which transactions must be signed by a user, an authorization key, …" at bounding box center [241, 155] width 234 height 9
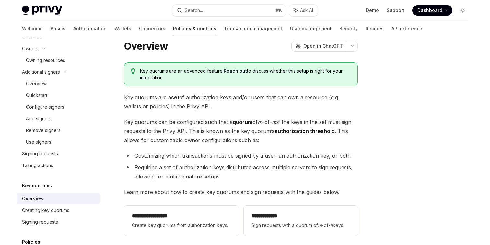
click at [224, 135] on span "Key quorums can be configured such that a quorum of m -of- n of the keys in the…" at bounding box center [241, 130] width 234 height 27
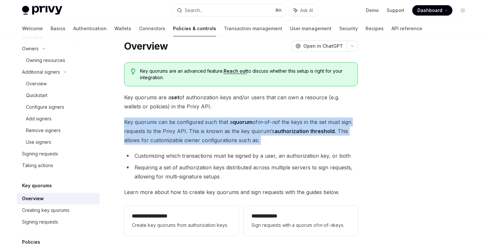
click at [224, 135] on span "Key quorums can be configured such that a quorum of m -of- n of the keys in the…" at bounding box center [241, 130] width 234 height 27
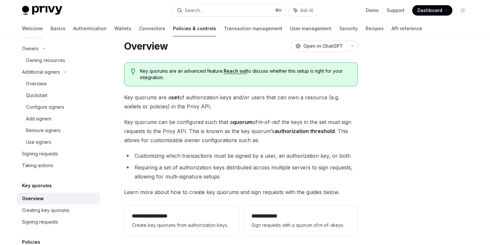
click at [227, 160] on li "Customizing which transactions must be signed by a user, an authorization key, …" at bounding box center [241, 155] width 234 height 9
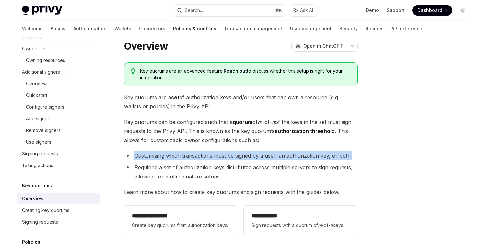
click at [227, 160] on li "Customizing which transactions must be signed by a user, an authorization key, …" at bounding box center [241, 155] width 234 height 9
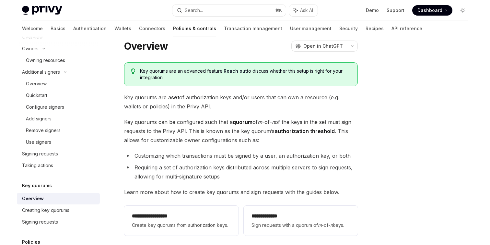
click at [226, 170] on li "Requiring a set of authorization keys distributed across multiple servers to si…" at bounding box center [241, 172] width 234 height 18
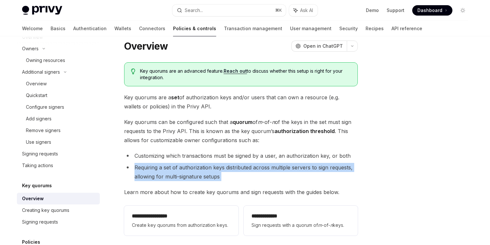
click at [226, 170] on li "Requiring a set of authorization keys distributed across multiple servers to si…" at bounding box center [241, 172] width 234 height 18
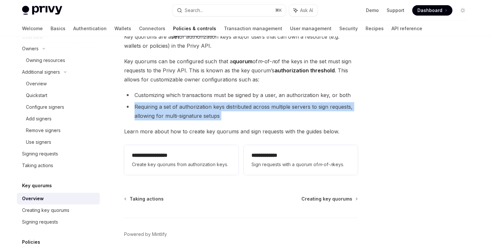
scroll to position [89, 0]
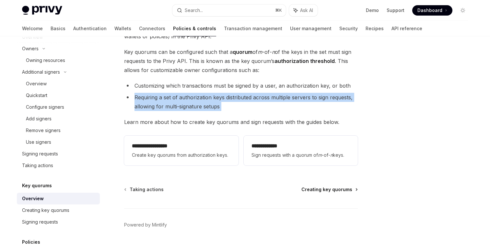
click at [318, 192] on span "Creating key quorums" at bounding box center [326, 189] width 51 height 6
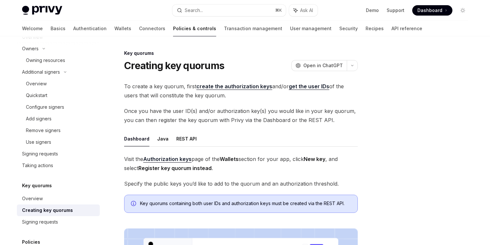
click at [163, 98] on span "To create a key quorum, first create the authorization keys and/or get the user…" at bounding box center [241, 91] width 234 height 18
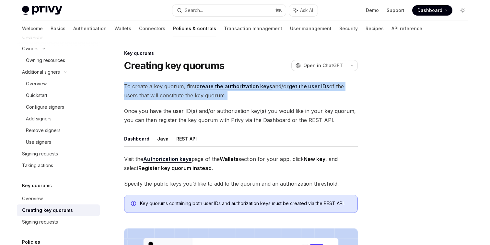
click at [163, 98] on span "To create a key quorum, first create the authorization keys and/or get the user…" at bounding box center [241, 91] width 234 height 18
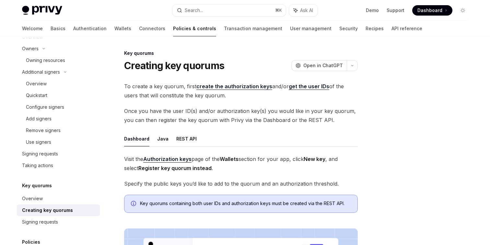
click at [190, 113] on span "Once you have the user ID(s) and/or authorization key(s) you would like in your…" at bounding box center [241, 115] width 234 height 18
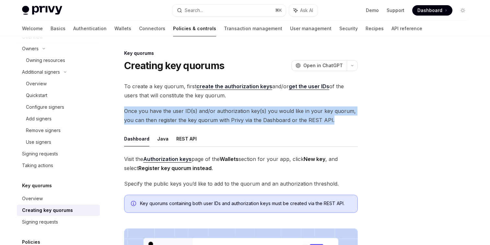
click at [190, 113] on span "Once you have the user ID(s) and/or authorization key(s) you would like in your…" at bounding box center [241, 115] width 234 height 18
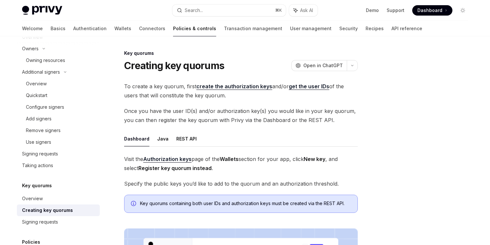
click at [216, 145] on ul "Dashboard Java REST API" at bounding box center [241, 139] width 234 height 16
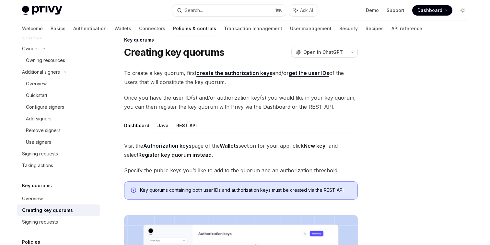
scroll to position [16, 0]
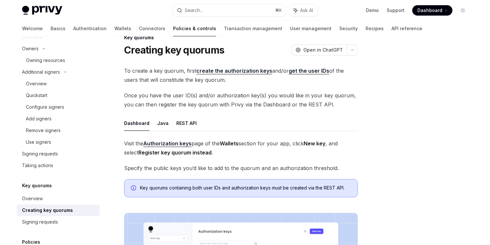
click at [231, 168] on span "Specify the public keys you’d like to add to the quorum and an authorization th…" at bounding box center [241, 167] width 234 height 9
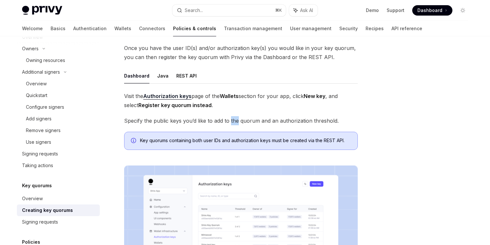
scroll to position [78, 0]
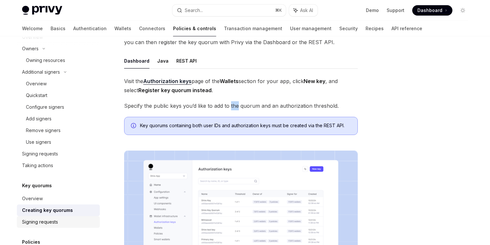
click at [34, 223] on div "Signing requests" at bounding box center [40, 222] width 36 height 8
type textarea "*"
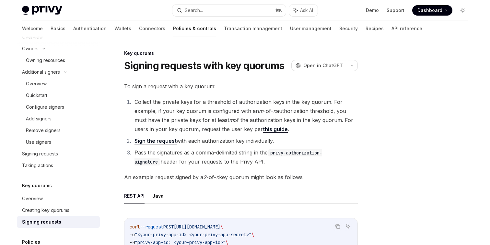
click at [171, 113] on li "Collect the private keys for a threshold of authorization keys in the key quoru…" at bounding box center [245, 115] width 225 height 36
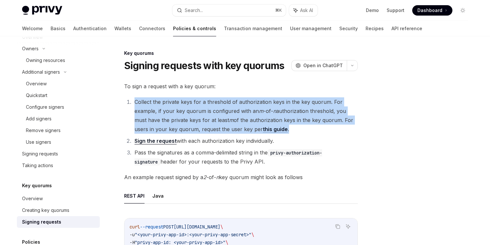
click at [171, 113] on li "Collect the private keys for a threshold of authorization keys in the key quoru…" at bounding box center [245, 115] width 225 height 36
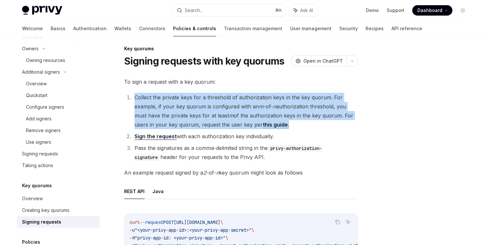
scroll to position [5, 0]
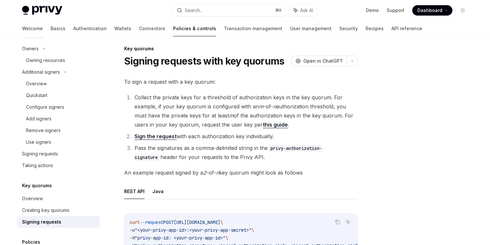
click at [194, 135] on li "Sign the request with each authorization key individually." at bounding box center [245, 136] width 225 height 9
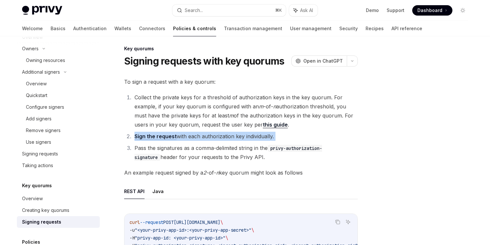
click at [194, 135] on li "Sign the request with each authorization key individually." at bounding box center [245, 136] width 225 height 9
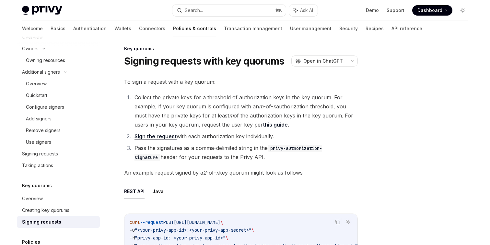
click at [196, 155] on li "Pass the signatures as a comma-delimited string in the privy-authorization-sign…" at bounding box center [245, 152] width 225 height 18
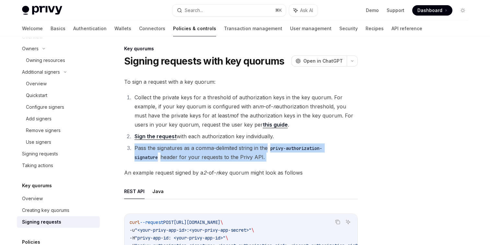
click at [196, 155] on li "Pass the signatures as a comma-delimited string in the privy-authorization-sign…" at bounding box center [245, 152] width 225 height 18
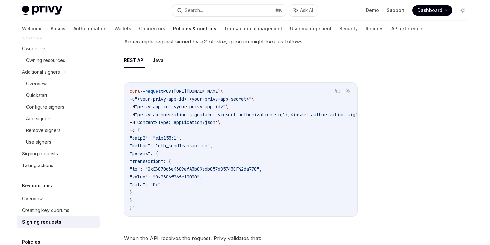
scroll to position [146, 0]
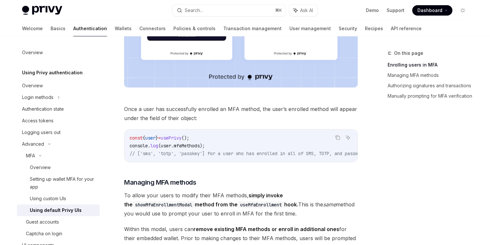
scroll to position [365, 0]
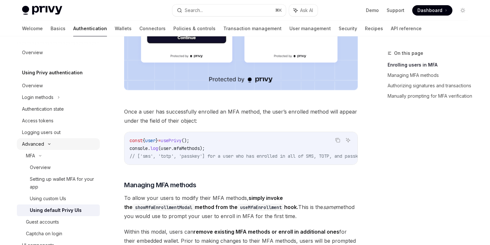
click at [45, 143] on icon at bounding box center [49, 144] width 8 height 3
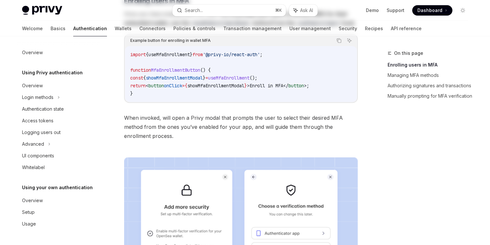
scroll to position [0, 0]
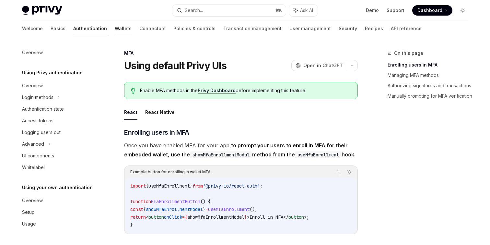
click at [115, 31] on link "Wallets" at bounding box center [123, 29] width 17 height 16
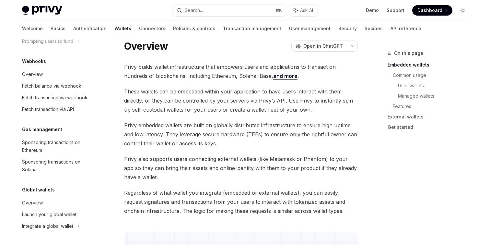
scroll to position [22, 0]
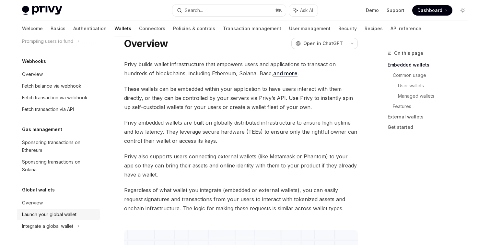
click at [62, 215] on div "Launch your global wallet" at bounding box center [49, 214] width 54 height 8
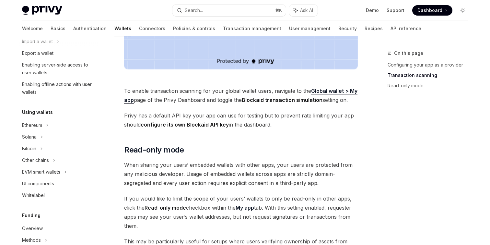
scroll to position [96, 0]
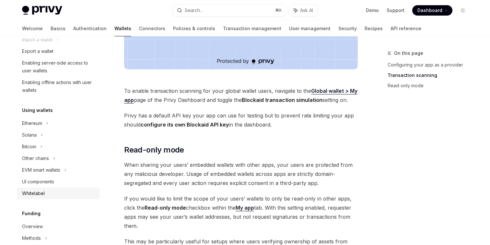
click at [50, 191] on div "Whitelabel" at bounding box center [59, 193] width 74 height 8
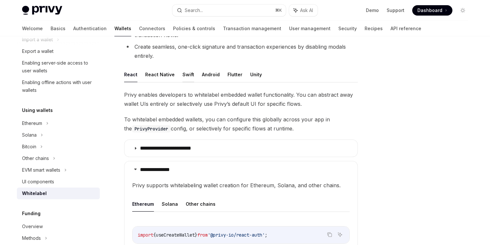
scroll to position [180, 0]
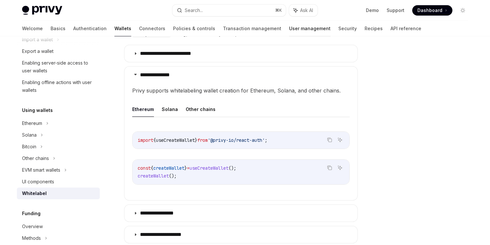
click at [289, 29] on link "User management" at bounding box center [309, 29] width 41 height 16
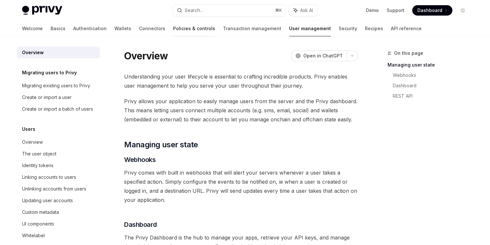
click at [173, 30] on link "Policies & controls" at bounding box center [194, 29] width 42 height 16
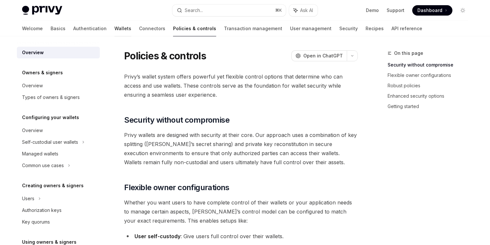
click at [114, 29] on link "Wallets" at bounding box center [122, 29] width 17 height 16
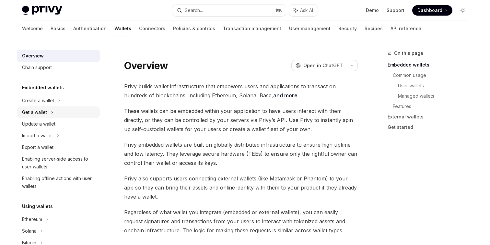
click at [24, 114] on div "Get a wallet" at bounding box center [34, 112] width 25 height 8
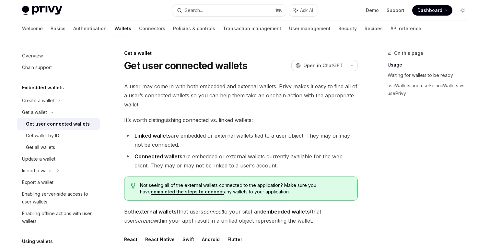
click at [47, 127] on div "Get user connected wallets" at bounding box center [58, 124] width 64 height 8
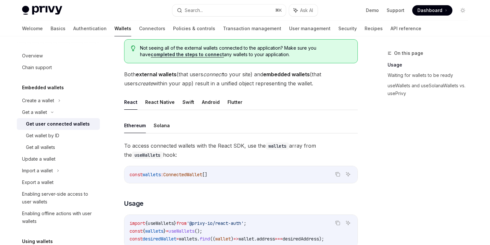
scroll to position [130, 0]
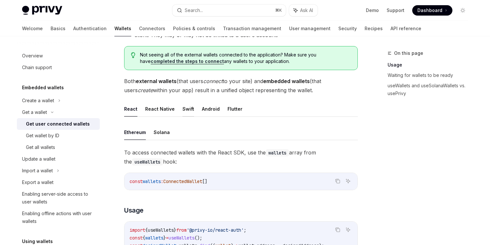
click at [188, 107] on button "Swift" at bounding box center [188, 108] width 12 height 15
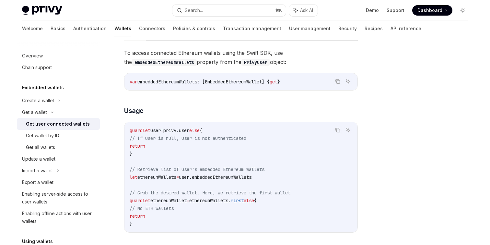
scroll to position [250, 0]
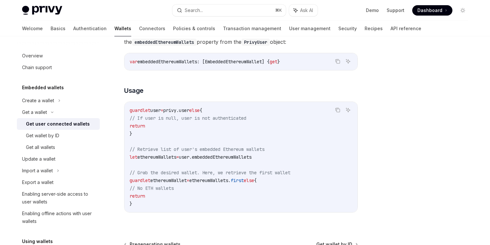
click at [192, 158] on span "user." at bounding box center [185, 157] width 13 height 6
click at [66, 136] on div "Get wallet by ID" at bounding box center [61, 136] width 70 height 8
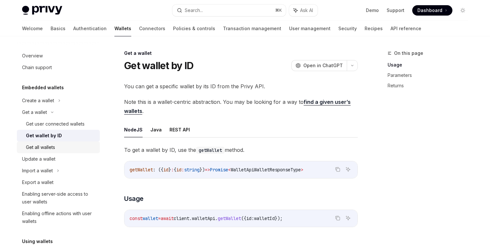
click at [63, 147] on div "Get all wallets" at bounding box center [61, 147] width 70 height 8
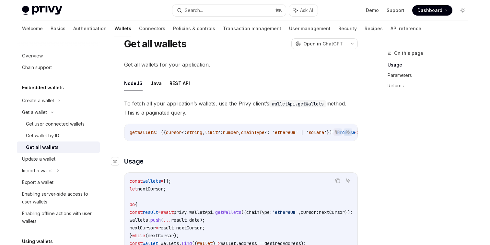
scroll to position [22, 0]
click at [64, 126] on div "Get user connected wallets" at bounding box center [55, 124] width 59 height 8
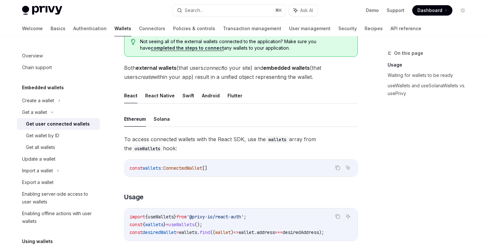
scroll to position [141, 0]
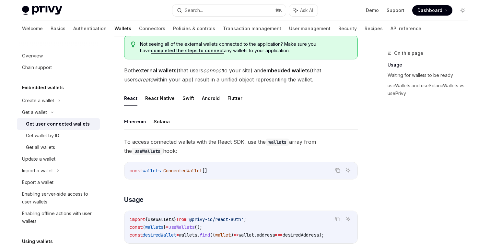
click at [166, 121] on button "Solana" at bounding box center [162, 121] width 16 height 15
click at [184, 98] on button "Swift" at bounding box center [188, 97] width 12 height 15
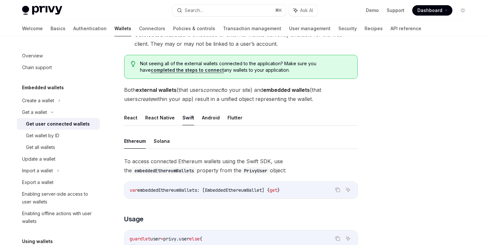
scroll to position [121, 0]
click at [132, 119] on button "React" at bounding box center [130, 117] width 13 height 15
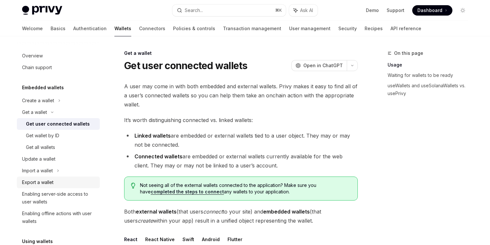
click at [56, 184] on div "Export a wallet" at bounding box center [59, 182] width 74 height 8
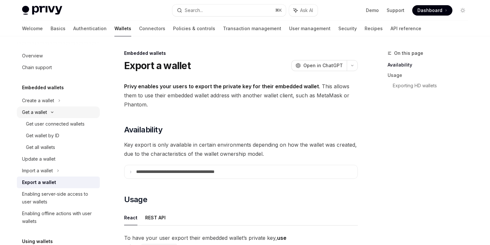
click at [44, 111] on div "Get a wallet" at bounding box center [34, 112] width 25 height 8
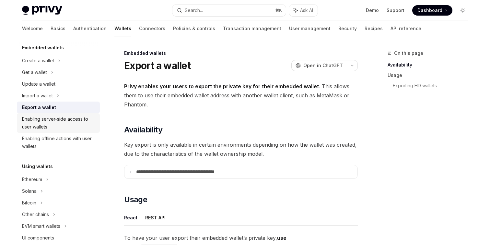
scroll to position [41, 0]
click at [45, 127] on div "Enabling server-side access to user wallets" at bounding box center [59, 122] width 74 height 16
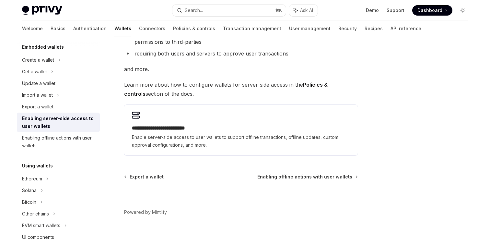
scroll to position [142, 0]
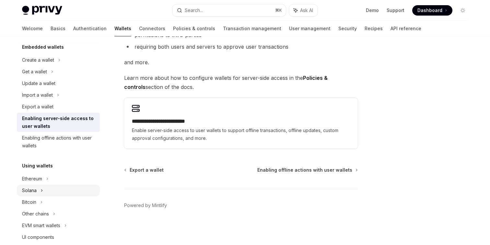
click at [32, 76] on div "Solana" at bounding box center [34, 72] width 25 height 8
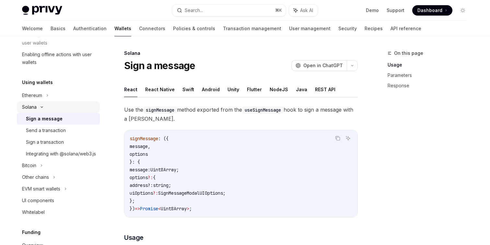
scroll to position [130, 0]
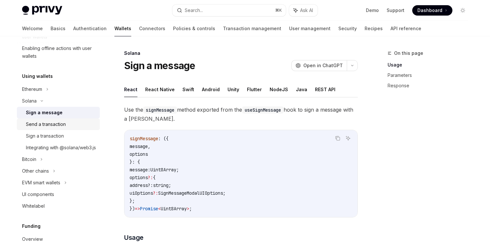
click at [46, 127] on div "Send a transaction" at bounding box center [46, 124] width 40 height 8
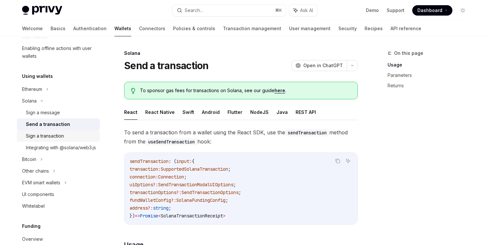
click at [43, 137] on div "Sign a transaction" at bounding box center [45, 136] width 38 height 8
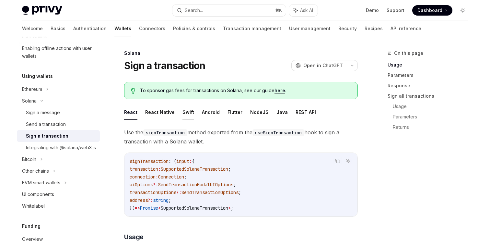
click at [182, 109] on button "Swift" at bounding box center [188, 111] width 12 height 15
type textarea "*"
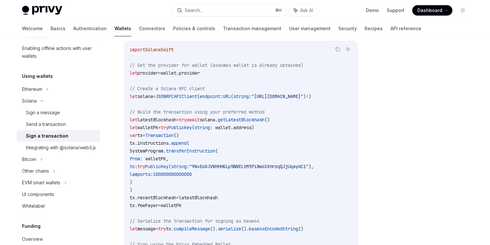
scroll to position [174, 0]
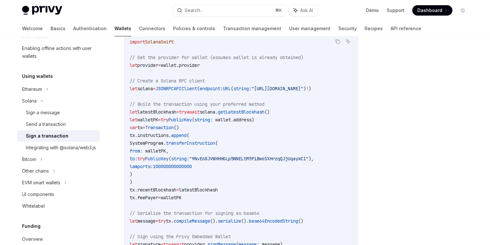
click at [155, 120] on span "walletPK" at bounding box center [147, 120] width 21 height 6
click at [169, 127] on span "Transaction" at bounding box center [159, 127] width 29 height 6
click at [162, 136] on span "instructions" at bounding box center [152, 135] width 31 height 6
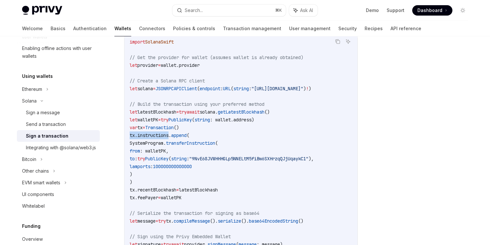
click at [162, 136] on span "instructions" at bounding box center [152, 135] width 31 height 6
click at [169, 150] on span ": walletPK," at bounding box center [154, 151] width 29 height 6
click at [200, 173] on code "import SolanaSwift // Get the provider for wallet (assumes wallet is already ob…" at bounding box center [241, 143] width 223 height 210
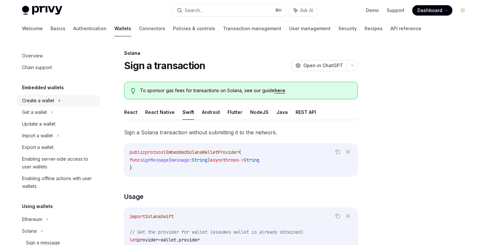
scroll to position [0, 0]
